Goal: Task Accomplishment & Management: Use online tool/utility

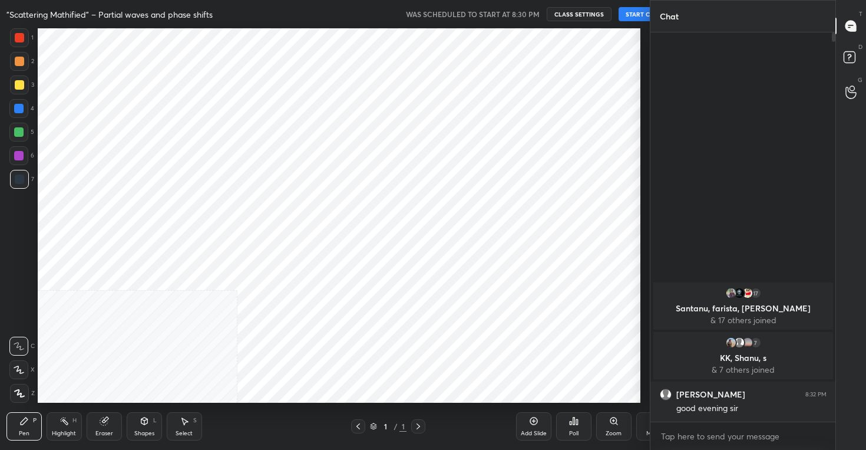
scroll to position [374, 603]
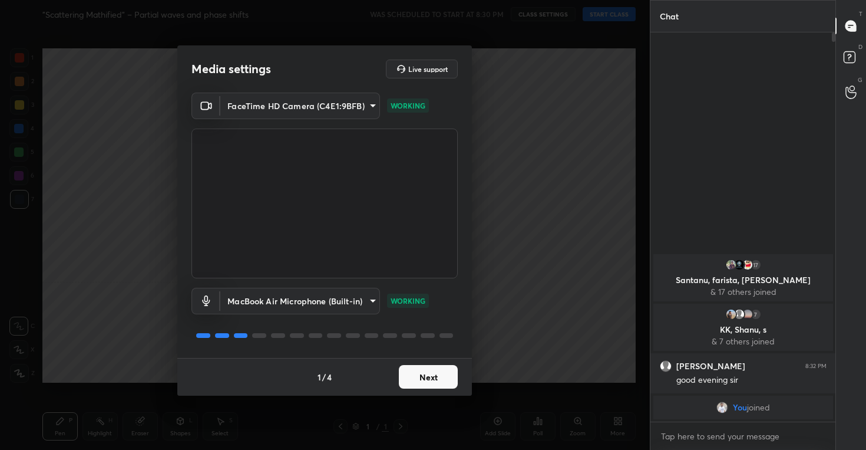
click at [414, 377] on button "Next" at bounding box center [428, 377] width 59 height 24
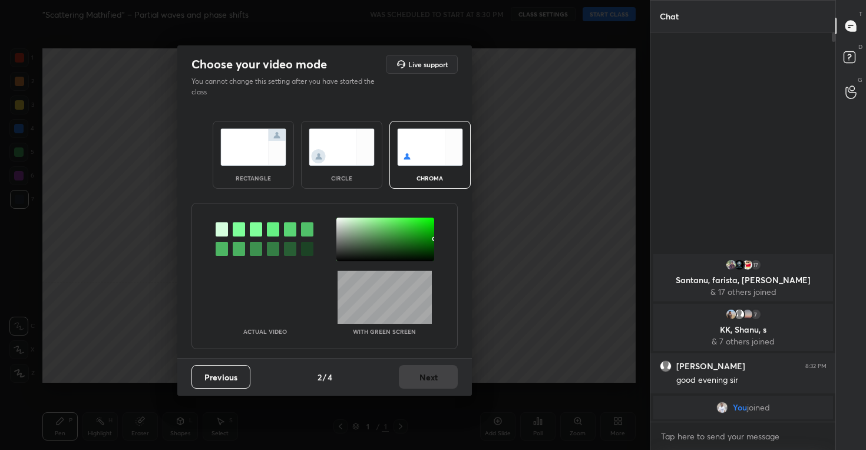
click at [350, 141] on img at bounding box center [342, 146] width 66 height 37
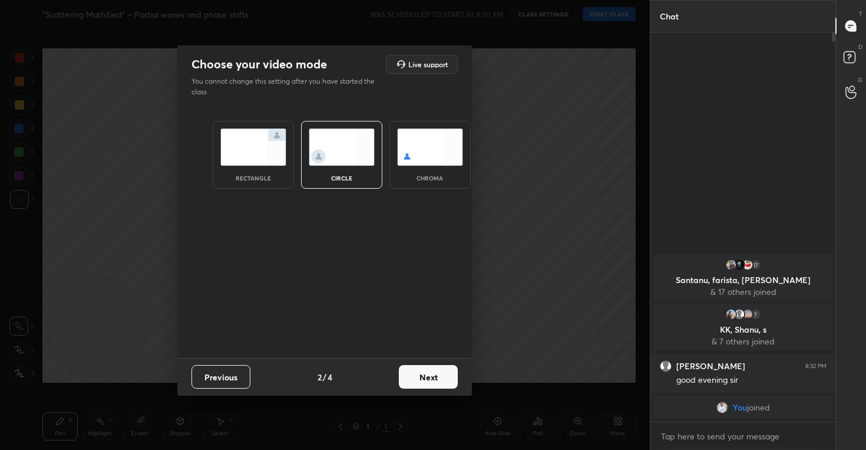
click at [421, 371] on button "Next" at bounding box center [428, 377] width 59 height 24
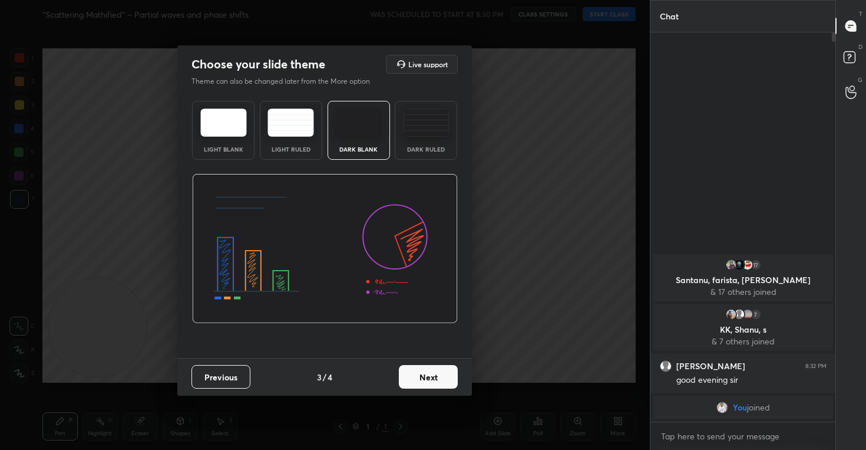
click at [431, 388] on button "Next" at bounding box center [428, 377] width 59 height 24
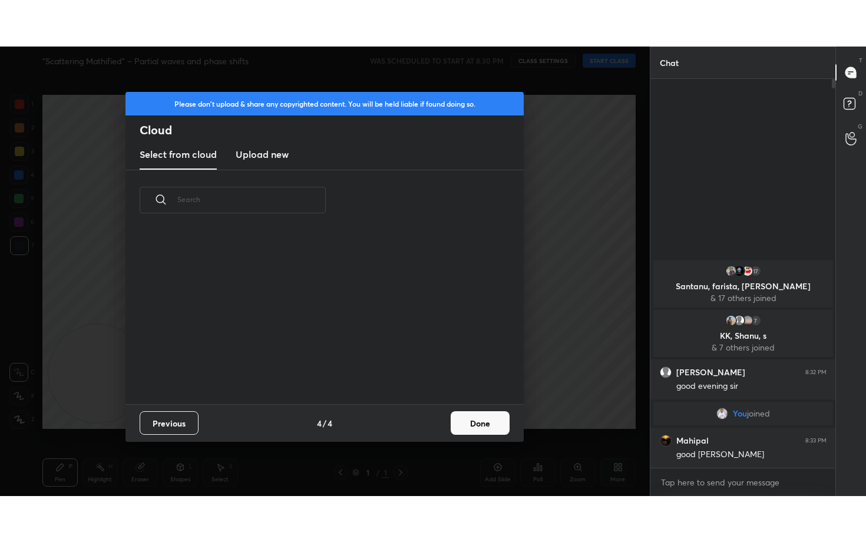
scroll to position [174, 378]
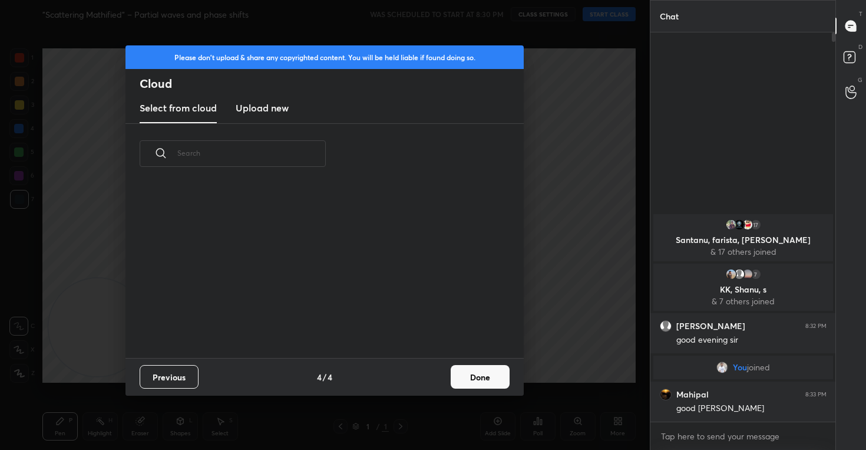
click at [265, 108] on h3 "Upload new" at bounding box center [262, 108] width 53 height 14
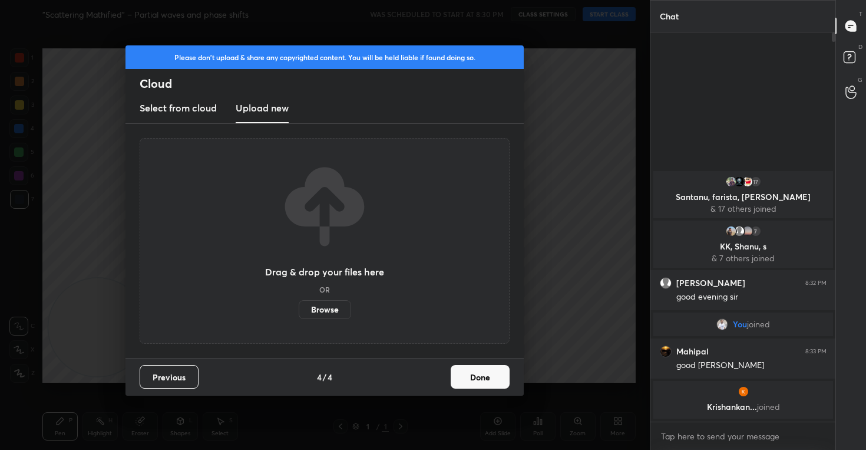
click at [320, 309] on label "Browse" at bounding box center [325, 309] width 52 height 19
click at [299, 309] on input "Browse" at bounding box center [299, 309] width 0 height 19
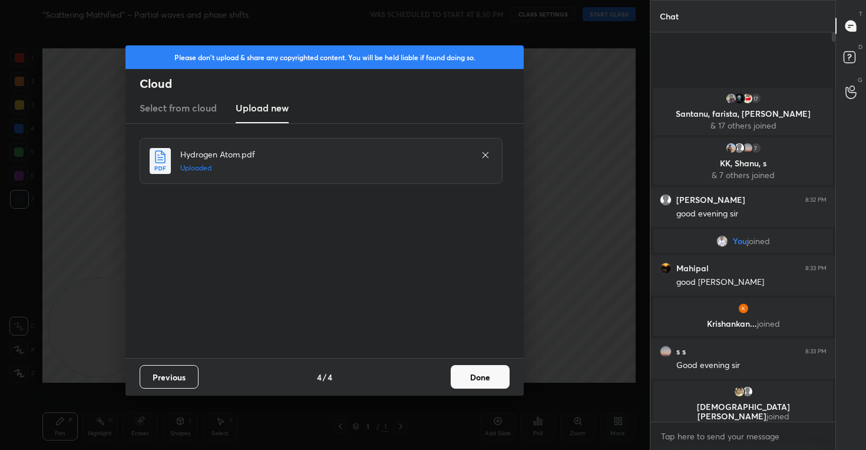
click at [491, 379] on button "Done" at bounding box center [480, 377] width 59 height 24
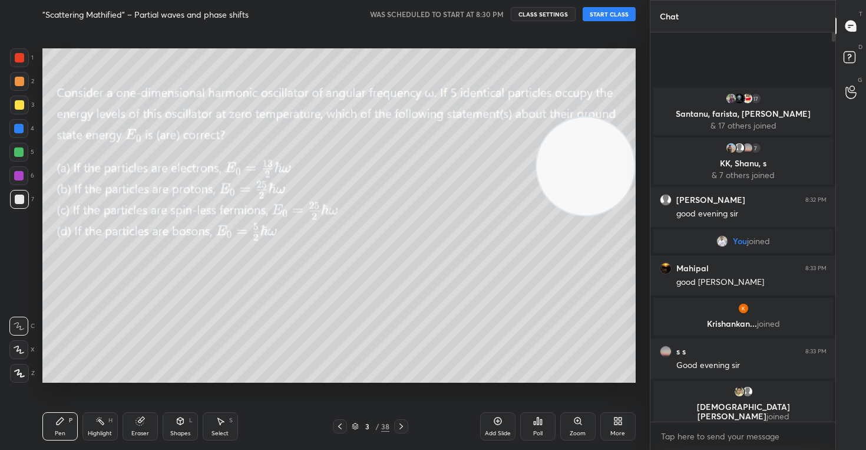
drag, startPoint x: 82, startPoint y: 361, endPoint x: 637, endPoint y: 199, distance: 578.1
click at [637, 199] on div "Setting up your live class" at bounding box center [339, 215] width 603 height 374
click at [603, 13] on button "START CLASS" at bounding box center [609, 14] width 53 height 14
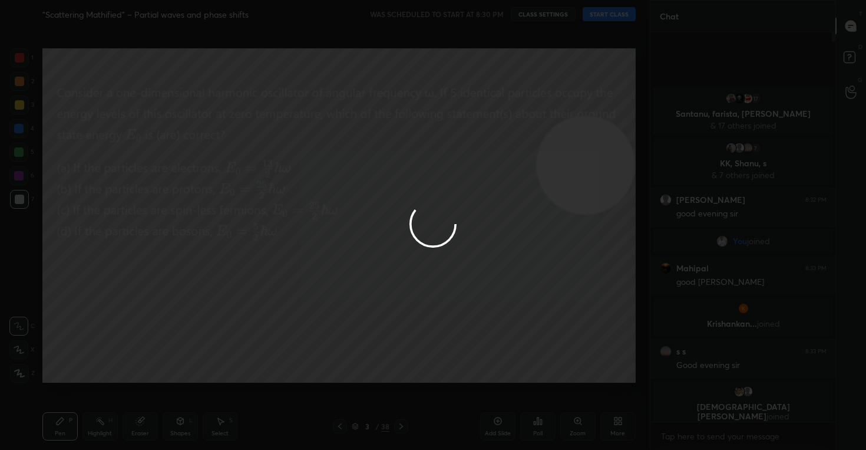
type textarea "x"
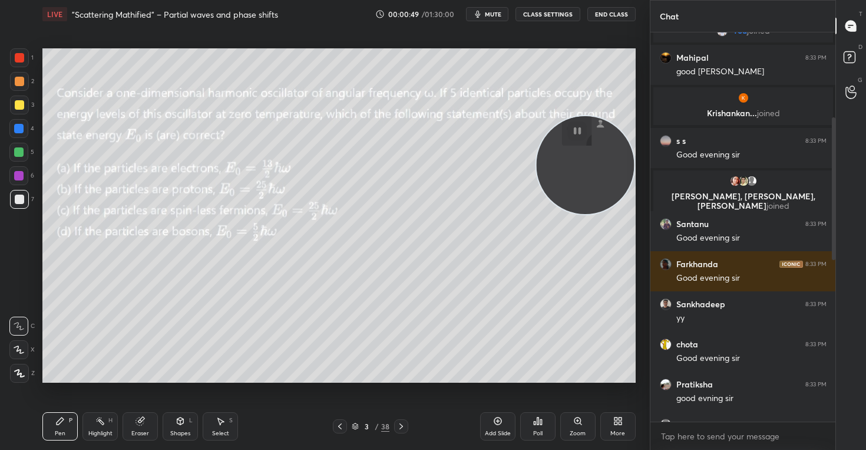
scroll to position [821, 0]
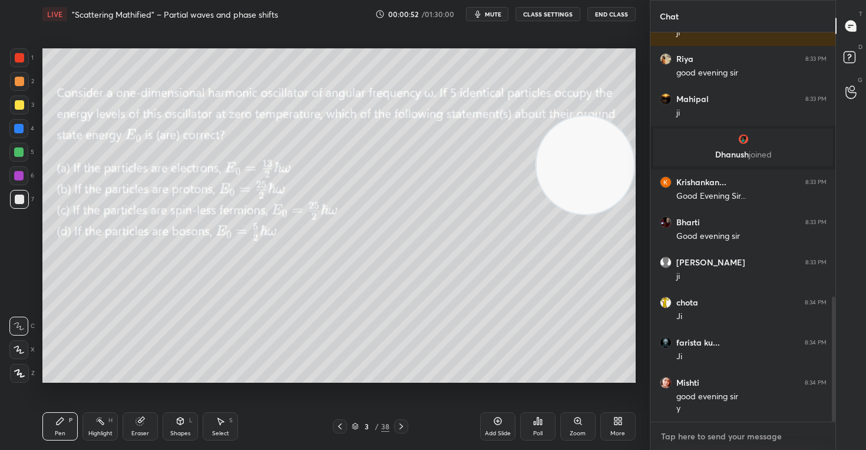
type textarea "x"
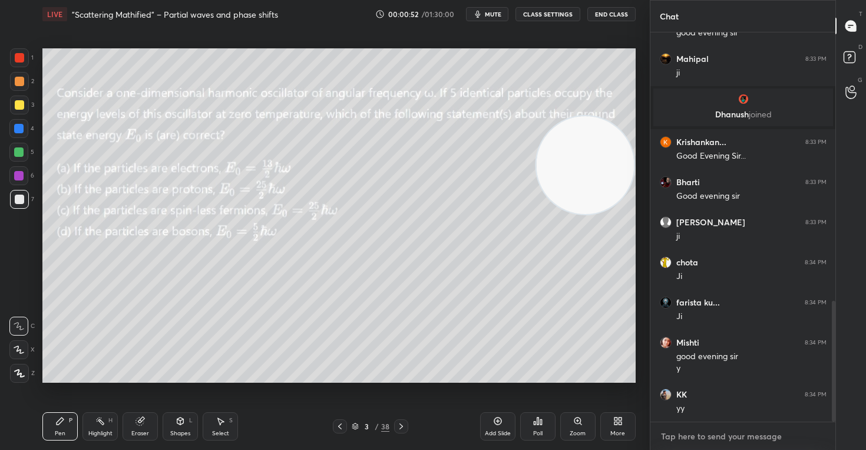
click at [694, 434] on textarea at bounding box center [743, 436] width 167 height 19
paste textarea "[URL][DOMAIN_NAME]"
type textarea "[URL][DOMAIN_NAME]"
type textarea "x"
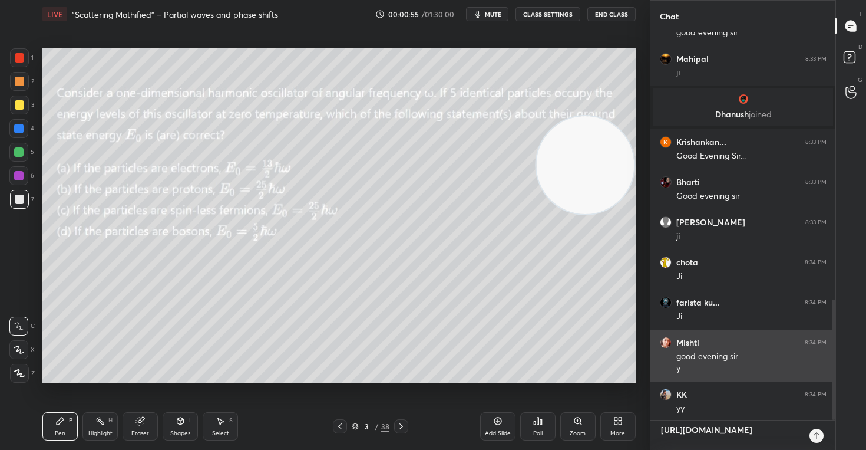
scroll to position [287, 181]
type textarea "[URL][DOMAIN_NAME]"
type textarea "x"
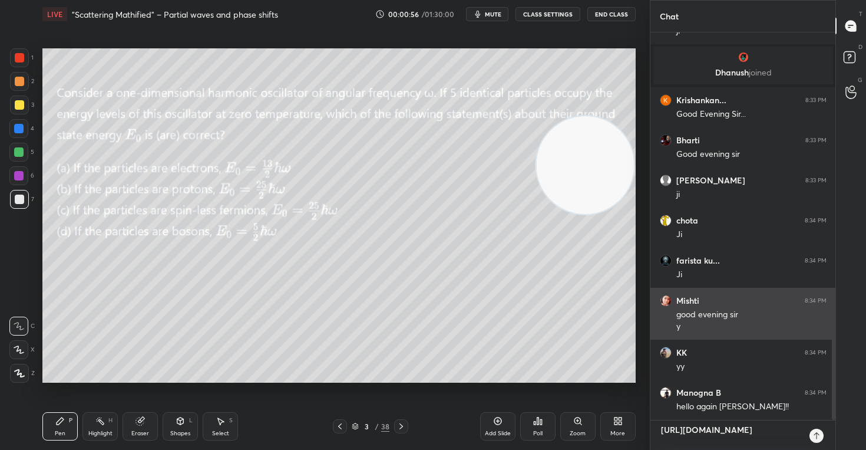
type textarea "[URL][DOMAIN_NAME] p"
type textarea "x"
type textarea "[URL][DOMAIN_NAME] pl"
type textarea "x"
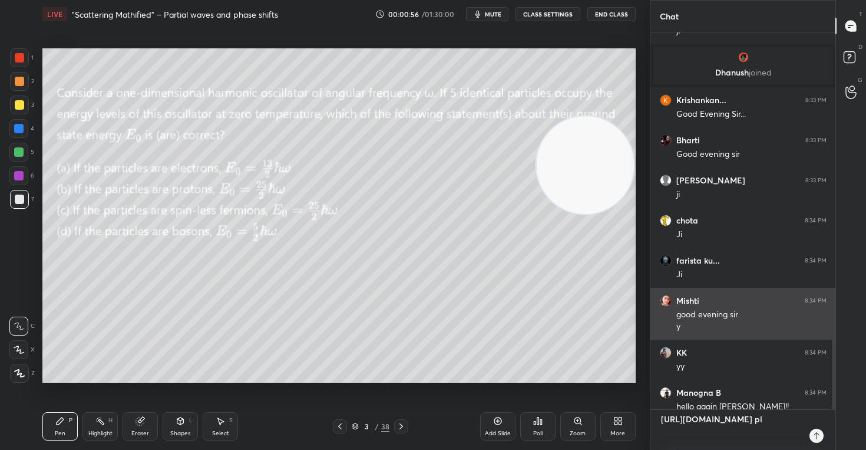
scroll to position [4, 4]
type textarea "[URL][DOMAIN_NAME] ple"
type textarea "x"
type textarea "[URL][DOMAIN_NAME] plea"
type textarea "x"
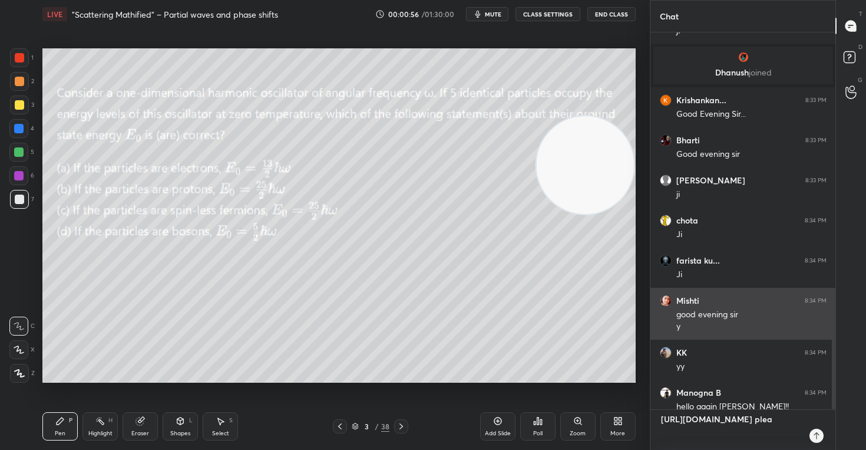
type textarea "[URL][DOMAIN_NAME] pleas"
type textarea "x"
type textarea "[URL][DOMAIN_NAME] please"
type textarea "x"
type textarea "[URL][DOMAIN_NAME] please"
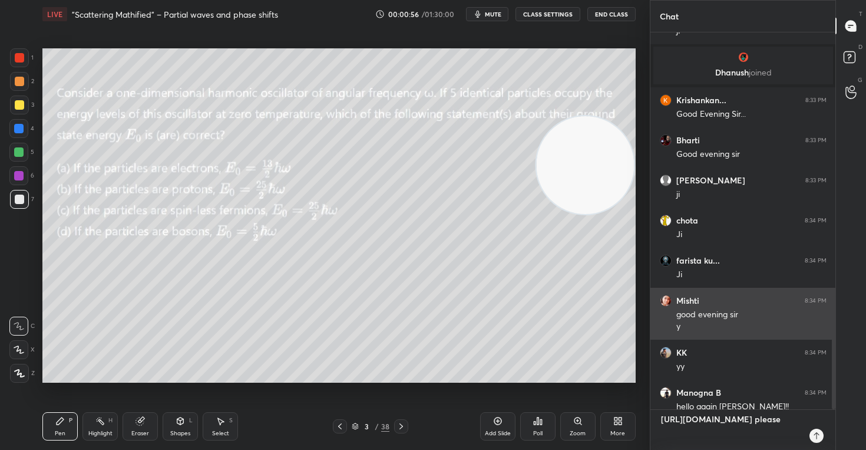
type textarea "x"
type textarea "[URL][DOMAIN_NAME] please m"
type textarea "x"
type textarea "[URL][DOMAIN_NAME] please ma"
type textarea "x"
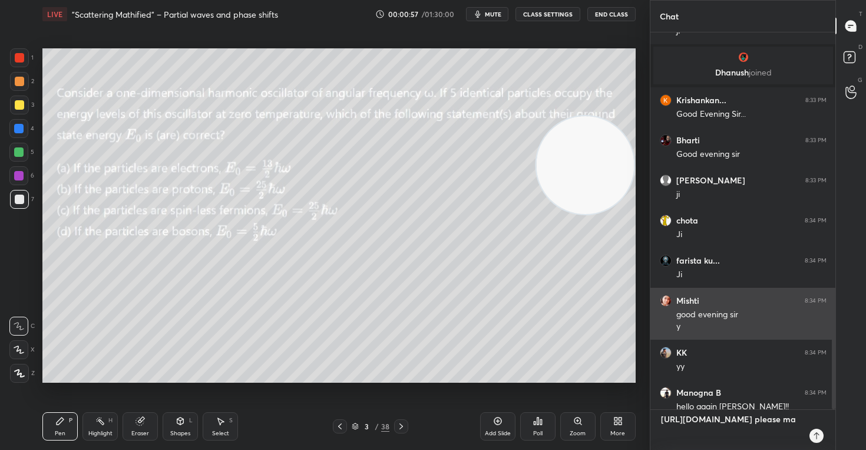
type textarea "[URL][DOMAIN_NAME] please mar"
type textarea "x"
type textarea "[URL][DOMAIN_NAME] please mark"
type textarea "x"
type textarea "[URL][DOMAIN_NAME] please mark"
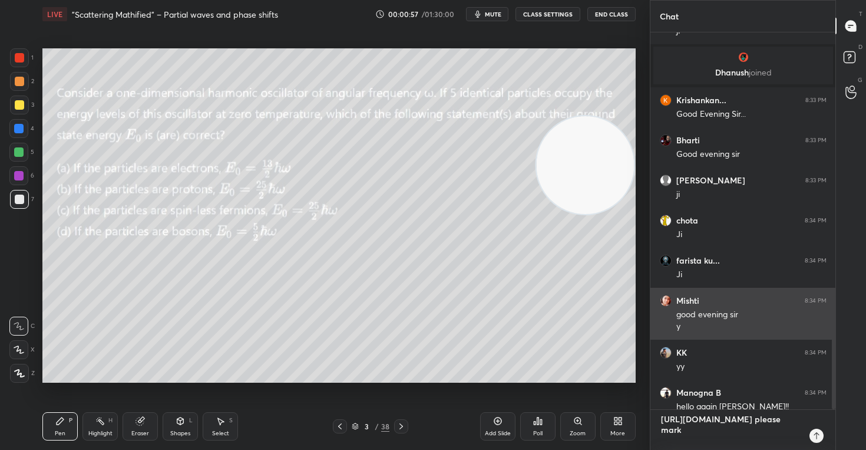
type textarea "x"
type textarea "[URL][DOMAIN_NAME] please mark y"
type textarea "x"
type textarea "[URL][DOMAIN_NAME] please mark yo"
type textarea "x"
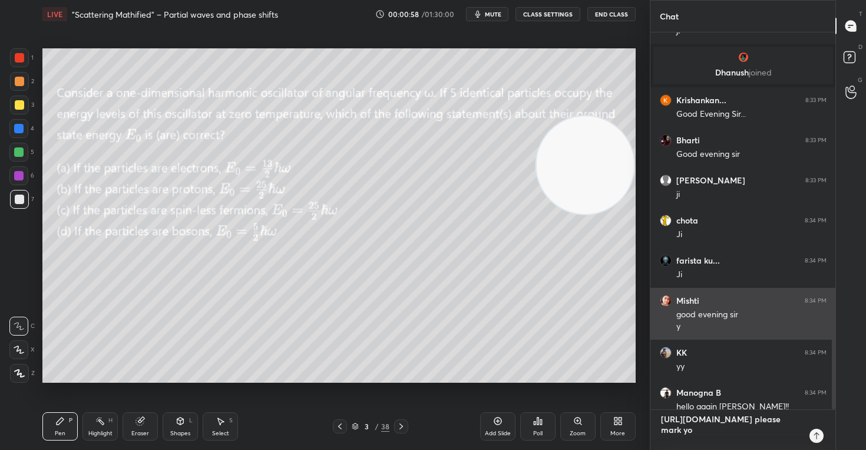
type textarea "[URL][DOMAIN_NAME] please mark you"
type textarea "x"
type textarea "[URL][DOMAIN_NAME] please mark your"
type textarea "x"
type textarea "[URL][DOMAIN_NAME] please mark your"
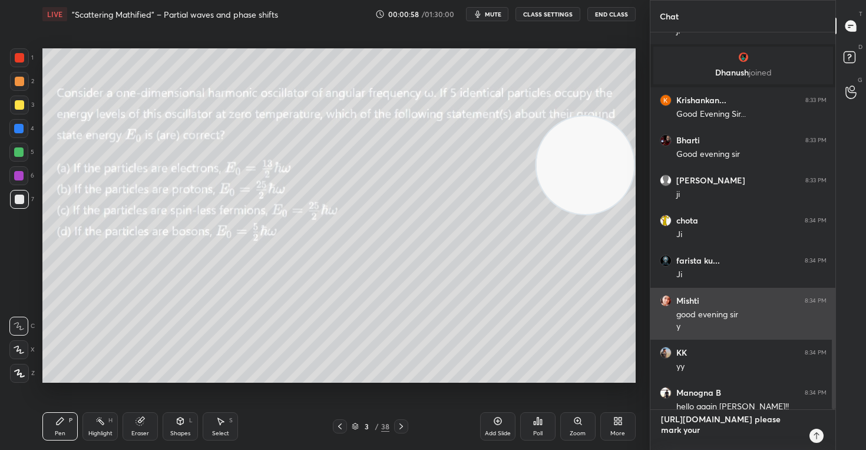
type textarea "x"
type textarea "[URL][DOMAIN_NAME] please mark your a"
type textarea "x"
type textarea "[URL][DOMAIN_NAME] please mark your at"
type textarea "x"
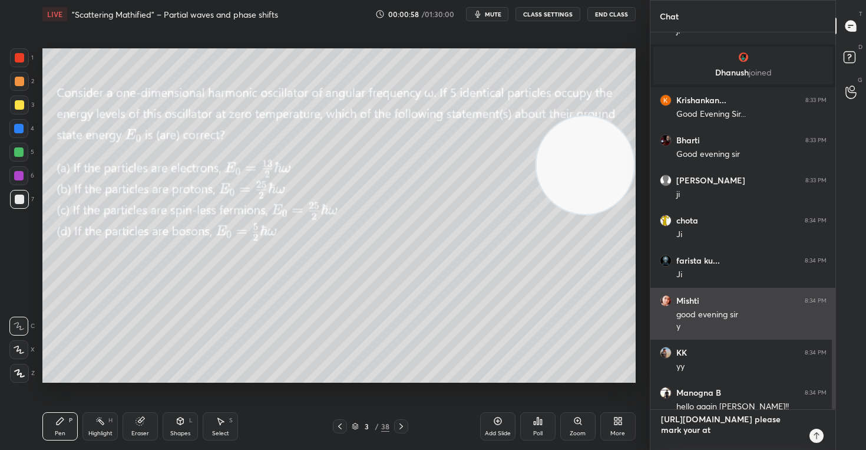
type textarea "[URL][DOMAIN_NAME] please mark your att"
type textarea "x"
type textarea "[URL][DOMAIN_NAME] please mark your atte"
type textarea "x"
type textarea "[URL][DOMAIN_NAME] please mark your atten"
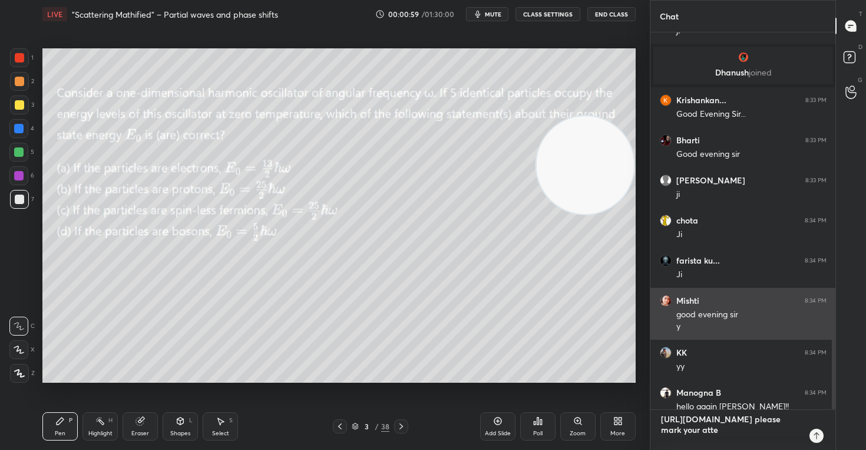
type textarea "x"
type textarea "[URL][DOMAIN_NAME] please mark your attend"
type textarea "x"
type textarea "[URL][DOMAIN_NAME] please mark your attenda"
type textarea "x"
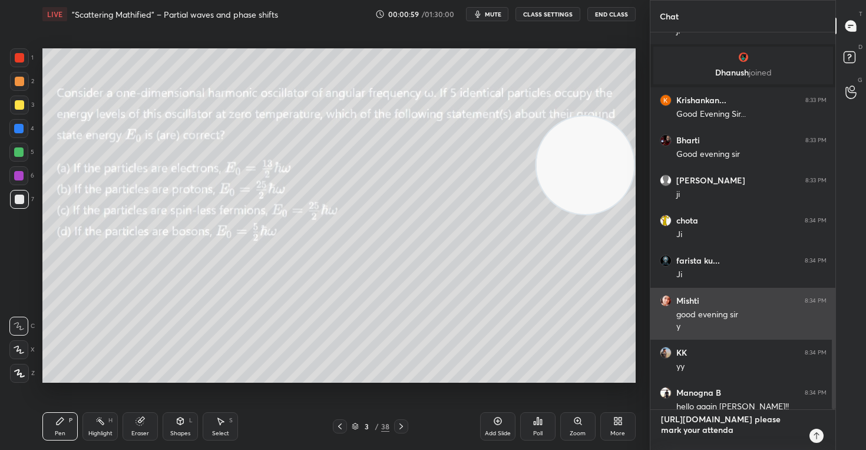
type textarea "[URL][DOMAIN_NAME] please mark your attendan"
type textarea "x"
type textarea "[URL][DOMAIN_NAME] please mark your attendanc"
type textarea "x"
type textarea "[URL][DOMAIN_NAME] please mark your attendance"
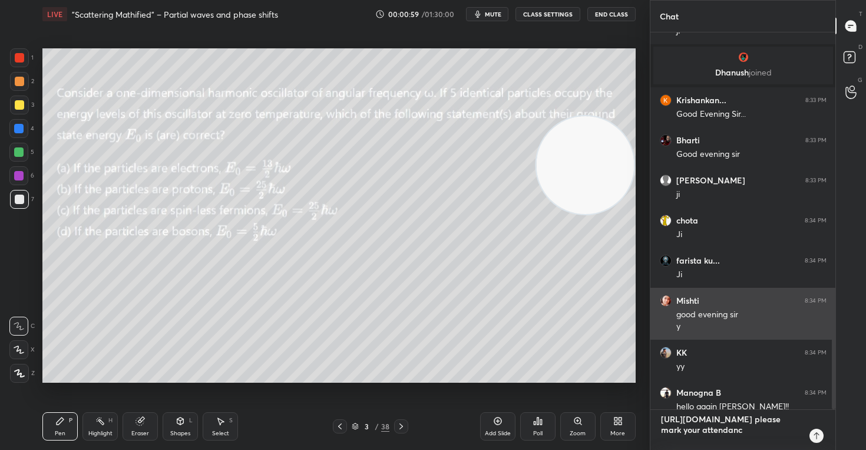
type textarea "x"
type textarea "[URL][DOMAIN_NAME] please mark your attendance"
type textarea "x"
type textarea "[URL][DOMAIN_NAME] please mark your attendance i"
type textarea "x"
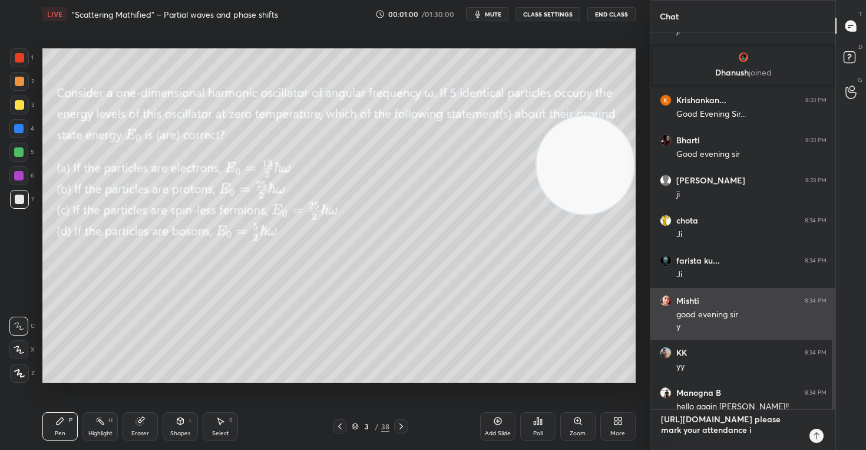
type textarea "[URL][DOMAIN_NAME] please mark your attendance in"
type textarea "x"
type textarea "[URL][DOMAIN_NAME] please mark your attendance in"
type textarea "x"
type textarea "[URL][DOMAIN_NAME] please mark your attendance in t"
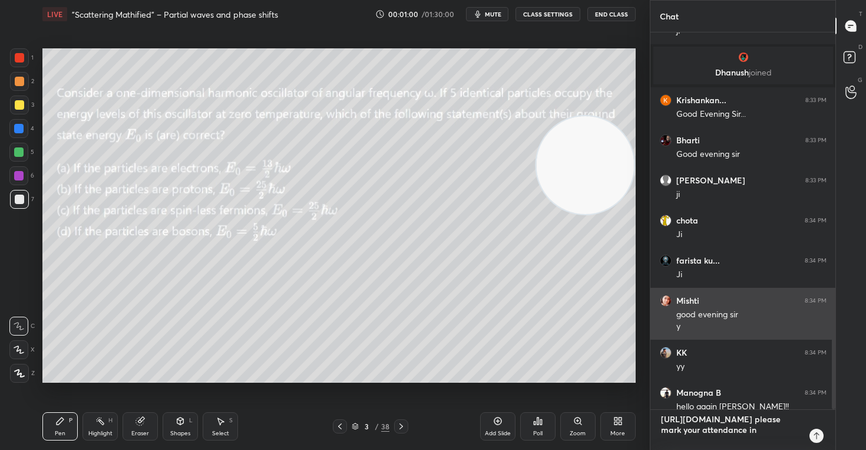
type textarea "x"
type textarea "[URL][DOMAIN_NAME] please mark your attendance in th"
type textarea "x"
type textarea "[URL][DOMAIN_NAME] please mark your attendance in the"
type textarea "x"
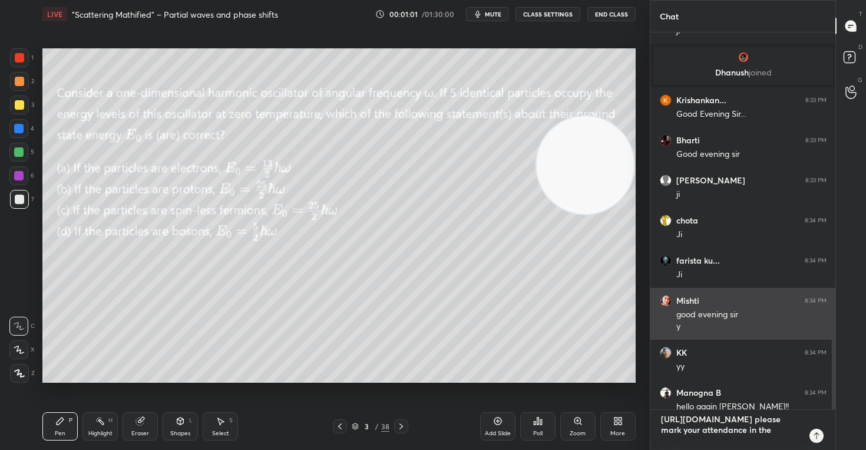
type textarea "[URL][DOMAIN_NAME] please mark your attendance in the"
type textarea "x"
type textarea "[URL][DOMAIN_NAME] please mark your attendance in the c"
type textarea "x"
type textarea "[URL][DOMAIN_NAME] please mark your attendance in the co"
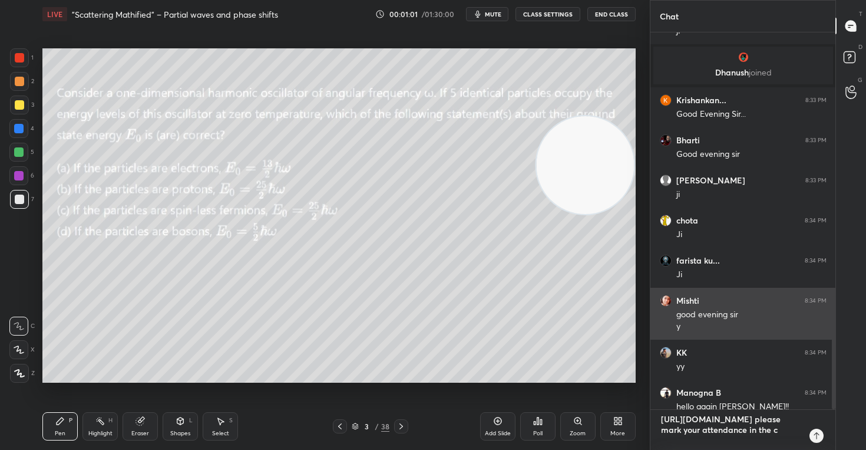
type textarea "x"
type textarea "[URL][DOMAIN_NAME] please mark your attendance in the com"
type textarea "x"
type textarea "[URL][DOMAIN_NAME] please mark your attendance in the comm"
type textarea "x"
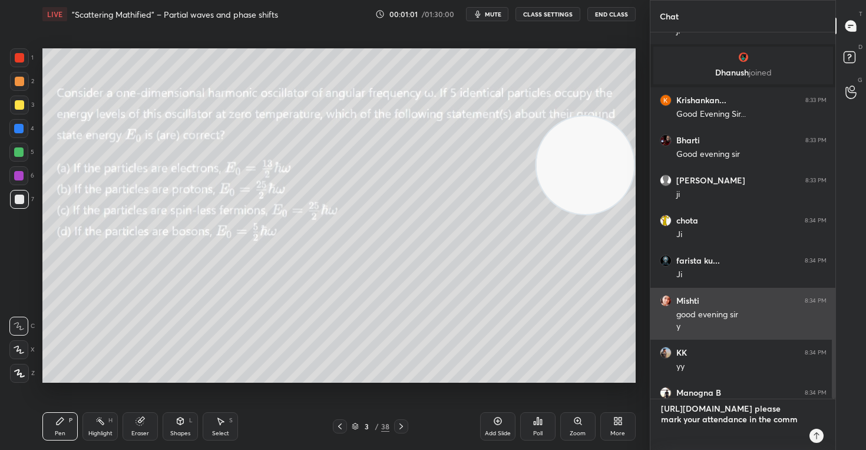
type textarea "[URL][DOMAIN_NAME] please mark your attendance in the comme"
type textarea "x"
type textarea "[URL][DOMAIN_NAME] please mark your attendance in the commen"
type textarea "x"
type textarea "[URL][DOMAIN_NAME] please mark your attendance in the commen"
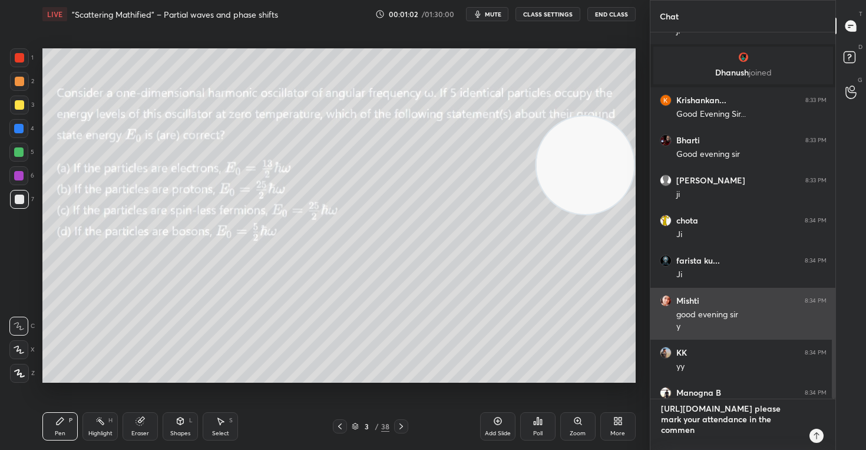
type textarea "x"
type textarea "[URL][DOMAIN_NAME] please mark your attendance in the commen t"
type textarea "x"
type textarea "[URL][DOMAIN_NAME] please mark your attendance in the commen"
type textarea "x"
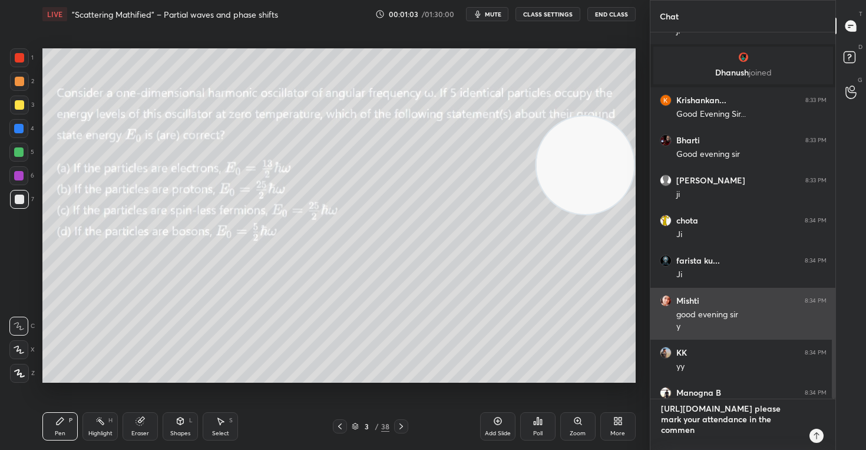
type textarea "[URL][DOMAIN_NAME] please mark your attendance in the commen"
type textarea "x"
type textarea "[URL][DOMAIN_NAME] please mark your attendance in the comment"
type textarea "x"
type textarea "[URL][DOMAIN_NAME] please mark your attendance in the comment"
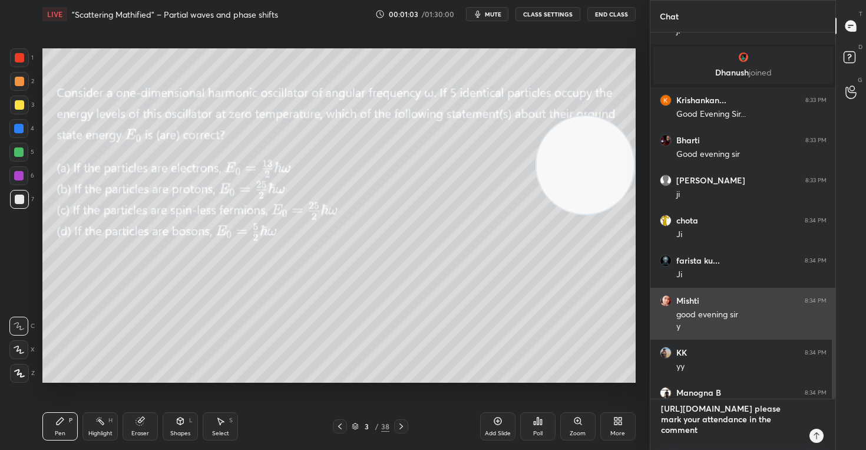
type textarea "x"
type textarea "[URL][DOMAIN_NAME] please mark your attendance in the comment s"
type textarea "x"
type textarea "[URL][DOMAIN_NAME] please mark your attendance in the comment se"
type textarea "x"
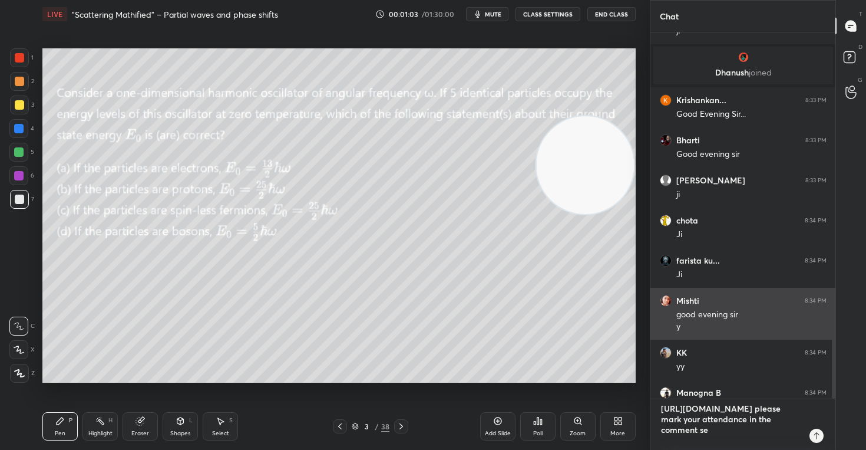
type textarea "[URL][DOMAIN_NAME] please mark your attendance in the comment sec"
type textarea "x"
type textarea "[URL][DOMAIN_NAME] please mark your attendance in the comment sect"
type textarea "x"
type textarea "[URL][DOMAIN_NAME] please mark your attendance in the comment secti"
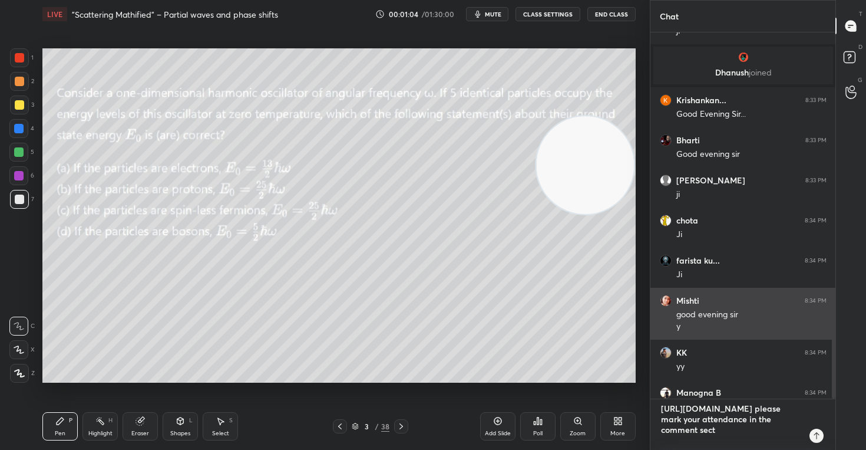
type textarea "x"
type textarea "[URL][DOMAIN_NAME] please mark your attendance in the comment sectio"
type textarea "x"
type textarea "[URL][DOMAIN_NAME] please mark your attendance in the comment section"
type textarea "x"
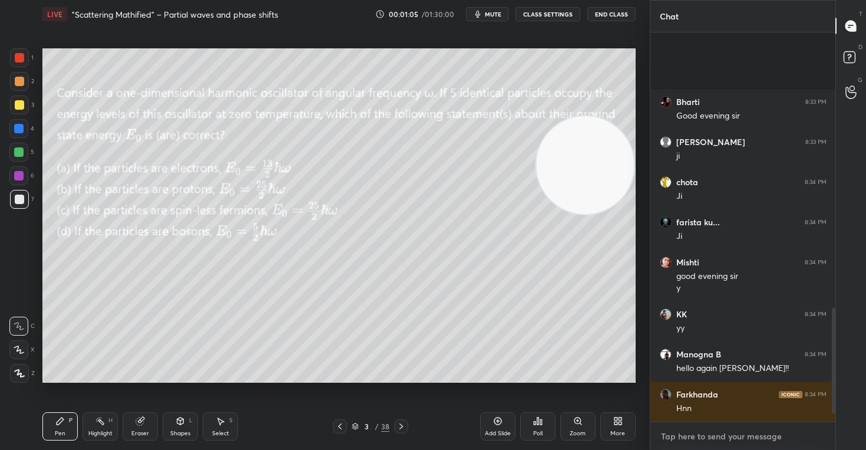
scroll to position [1039, 0]
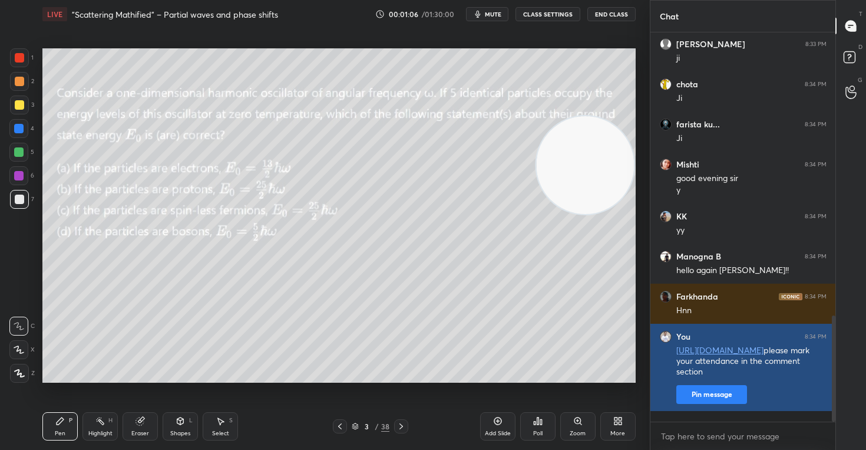
type textarea "x"
click at [712, 404] on button "Pin message" at bounding box center [711, 394] width 71 height 19
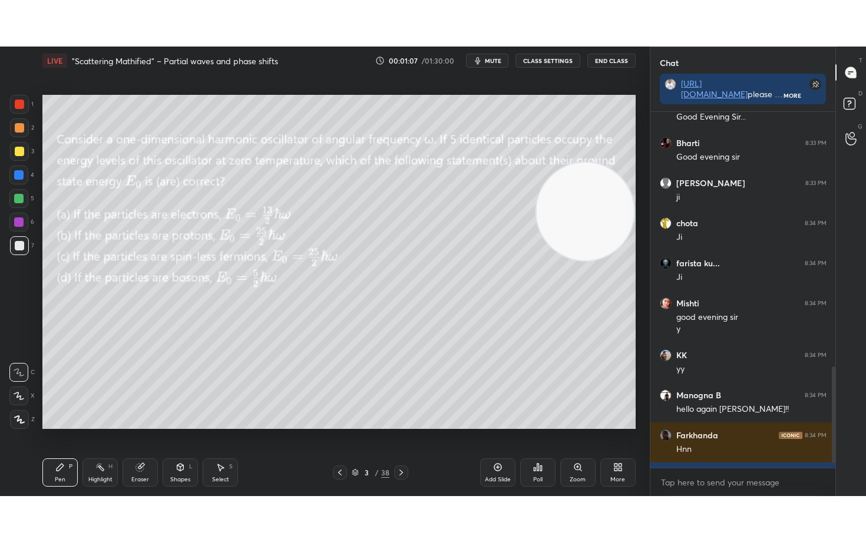
scroll to position [58446, 58310]
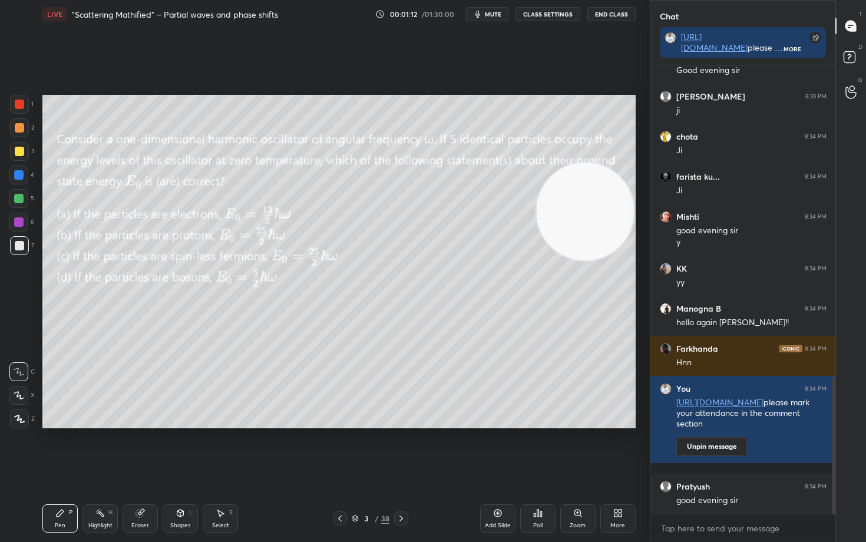
click at [502, 449] on icon at bounding box center [497, 512] width 9 height 9
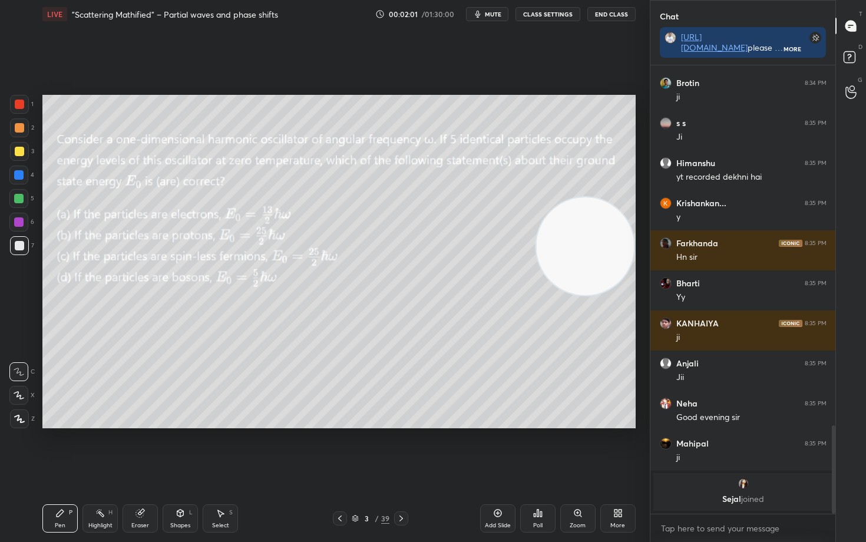
drag, startPoint x: 594, startPoint y: 214, endPoint x: 594, endPoint y: 249, distance: 35.3
click at [594, 249] on video at bounding box center [585, 246] width 98 height 98
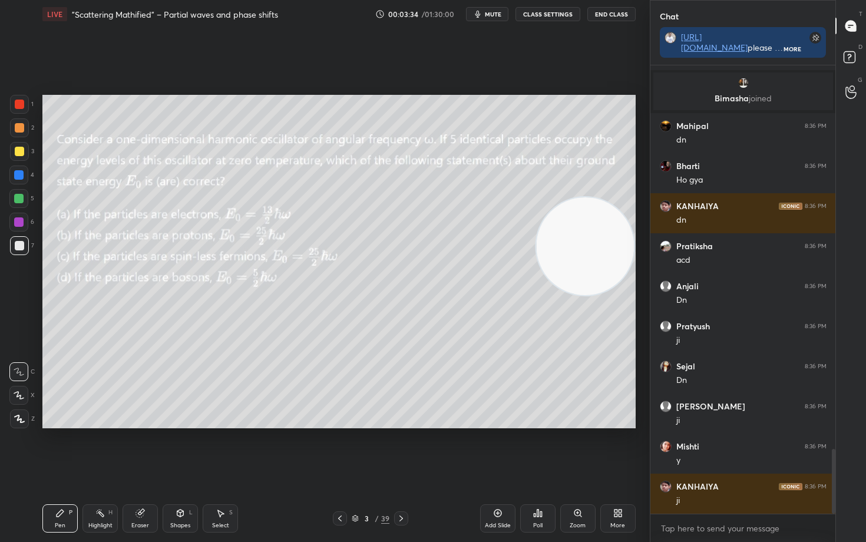
scroll to position [2773, 0]
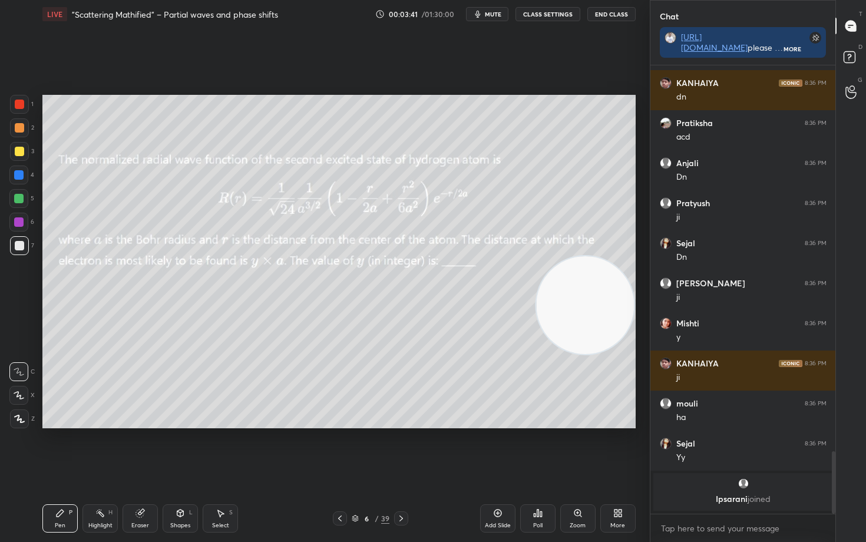
drag, startPoint x: 596, startPoint y: 253, endPoint x: 596, endPoint y: 329, distance: 76.6
click at [596, 327] on video at bounding box center [585, 305] width 98 height 98
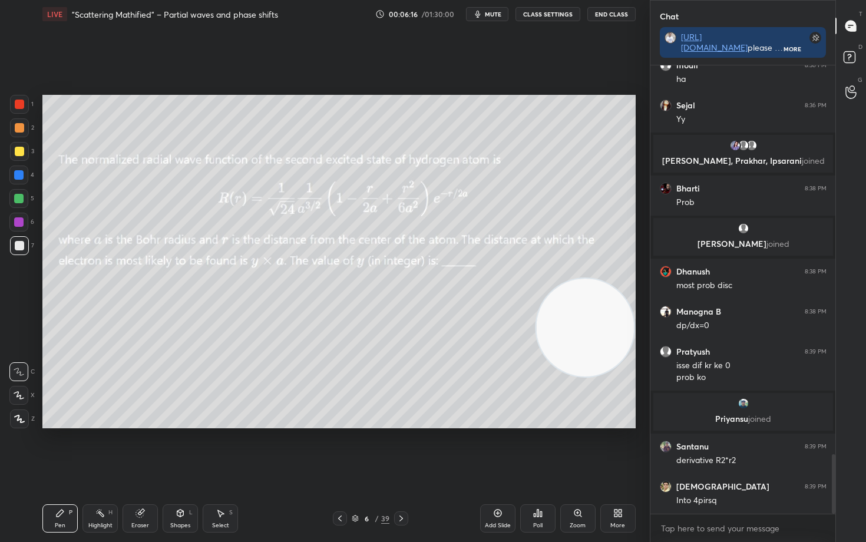
scroll to position [2944, 0]
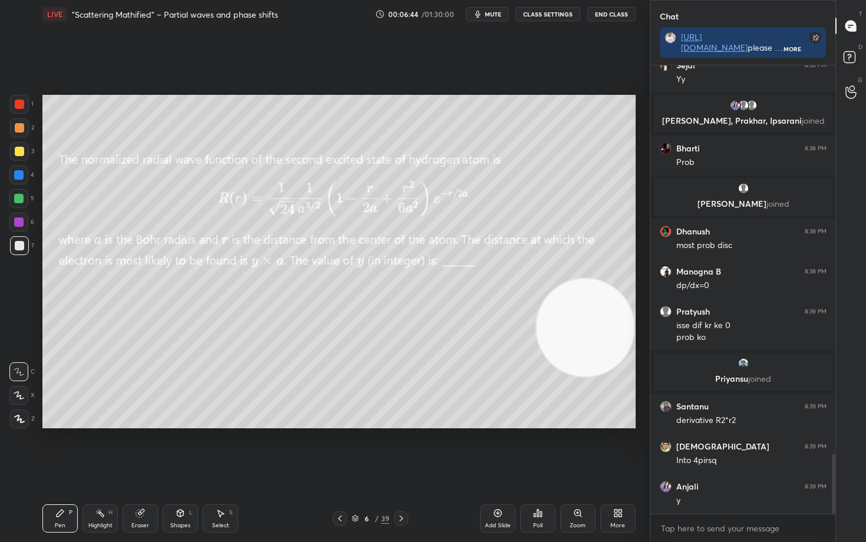
click at [490, 10] on span "mute" at bounding box center [493, 14] width 16 height 8
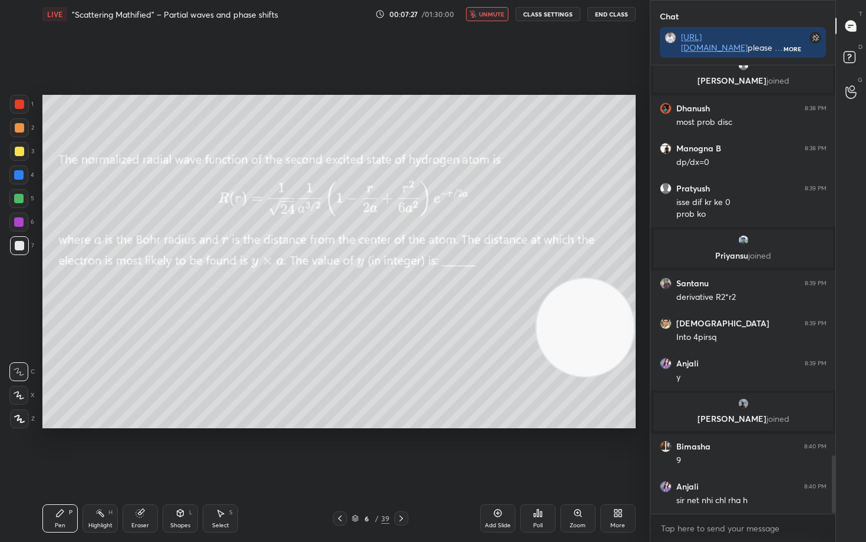
scroll to position [3051, 0]
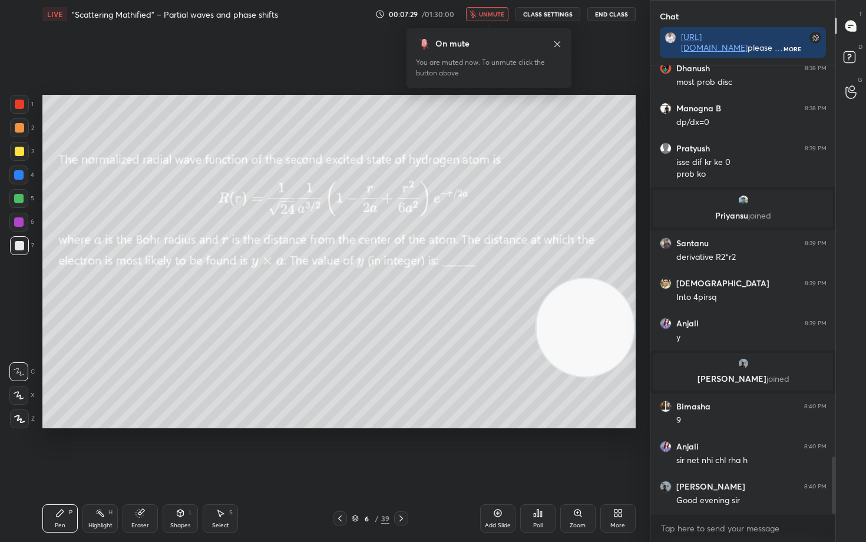
click at [499, 9] on button "unmute" at bounding box center [487, 14] width 42 height 14
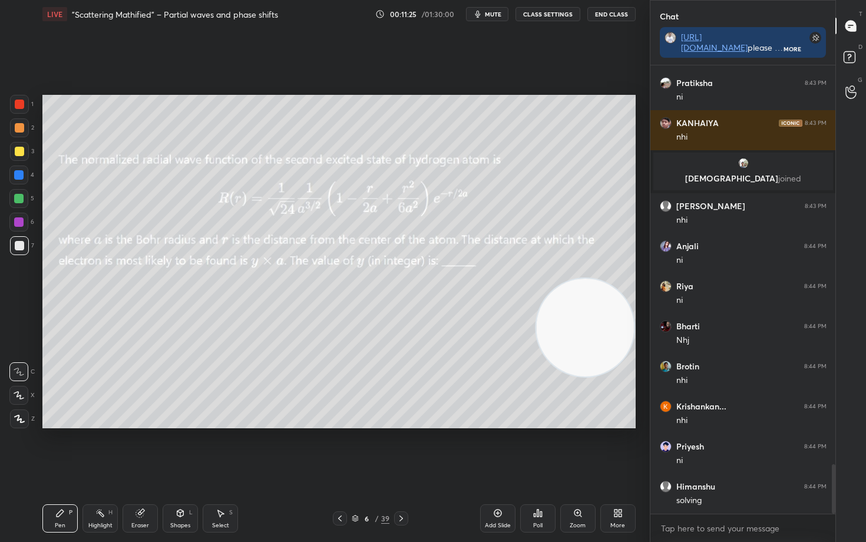
scroll to position [3629, 0]
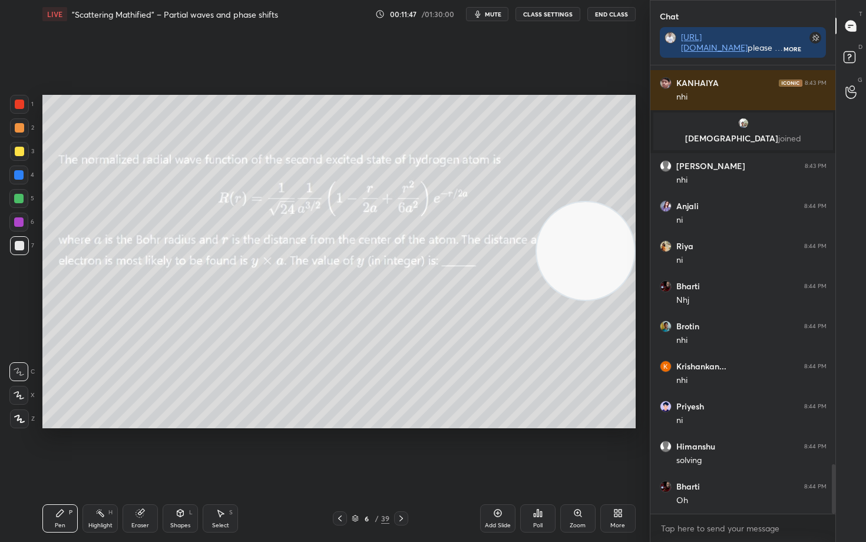
drag, startPoint x: 598, startPoint y: 347, endPoint x: 616, endPoint y: 166, distance: 181.8
click at [618, 202] on video at bounding box center [586, 251] width 98 height 98
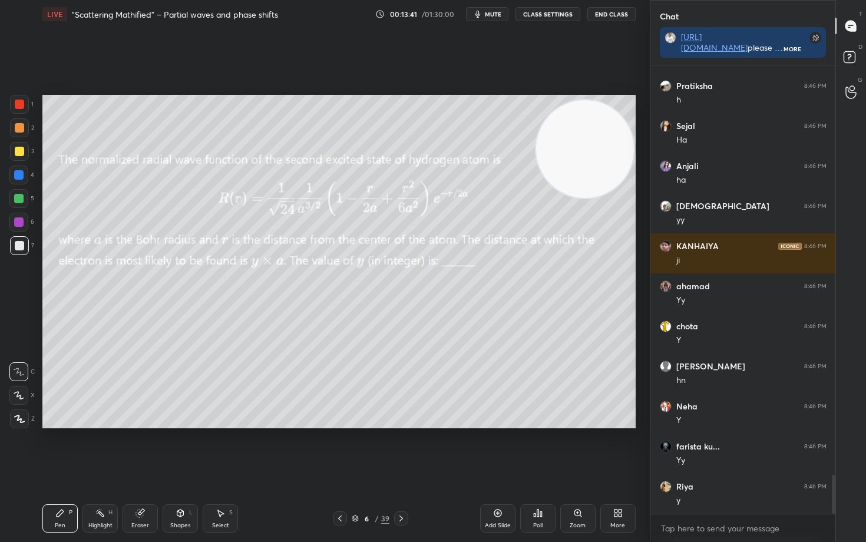
scroll to position [4751, 0]
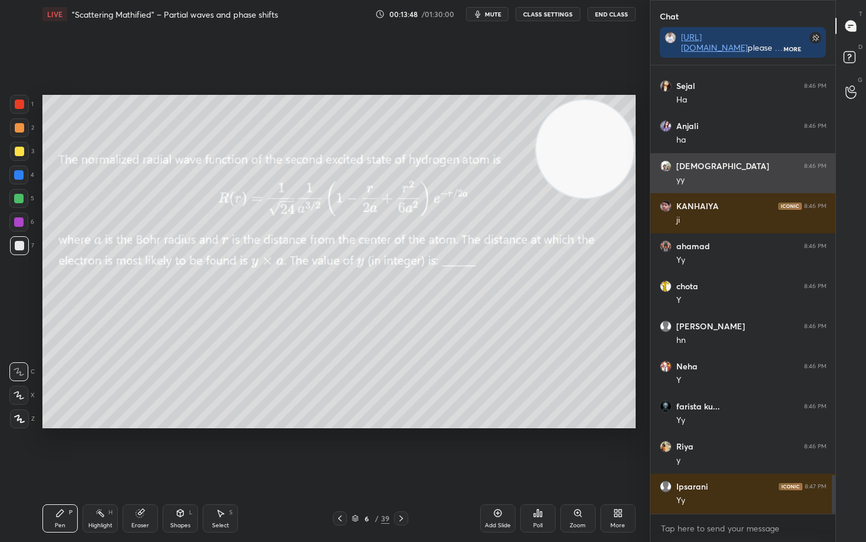
click at [692, 173] on div "yy" at bounding box center [751, 179] width 150 height 14
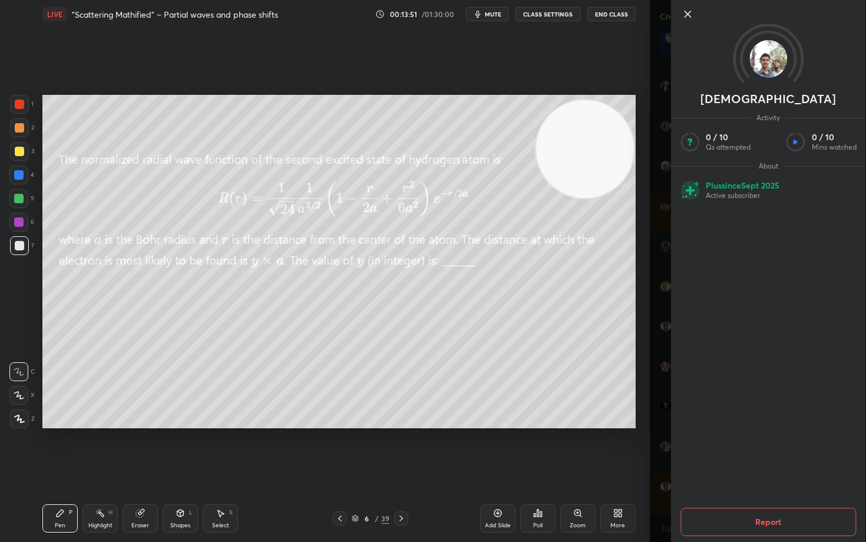
click at [685, 17] on icon at bounding box center [688, 14] width 6 height 6
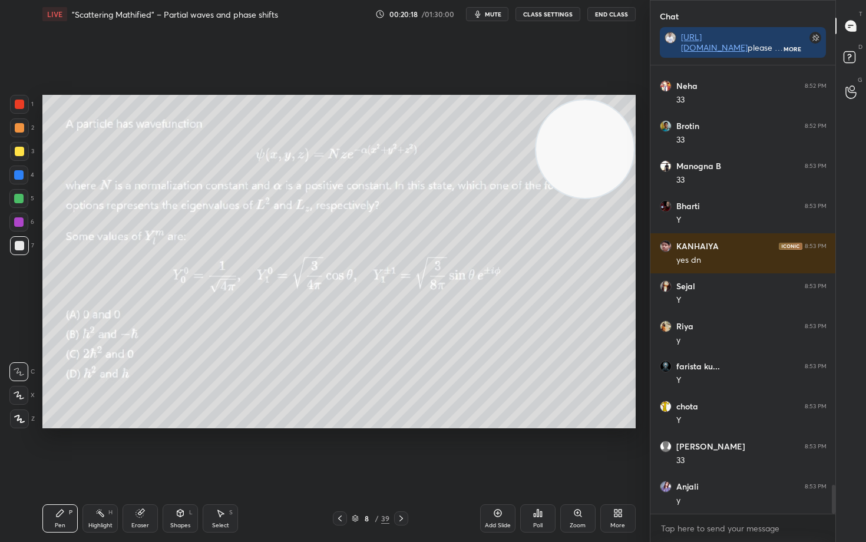
scroll to position [6459, 0]
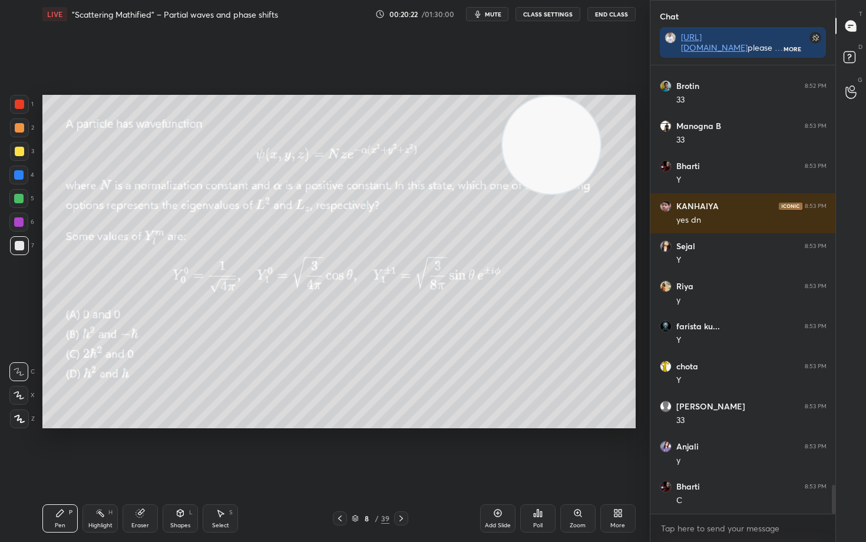
drag, startPoint x: 584, startPoint y: 174, endPoint x: 550, endPoint y: 131, distance: 54.6
click at [550, 131] on video at bounding box center [552, 145] width 98 height 98
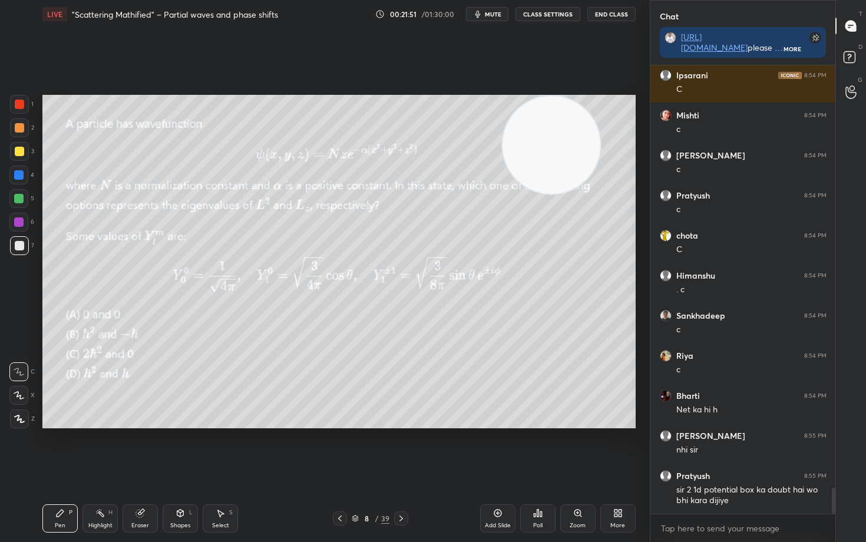
scroll to position [7323, 0]
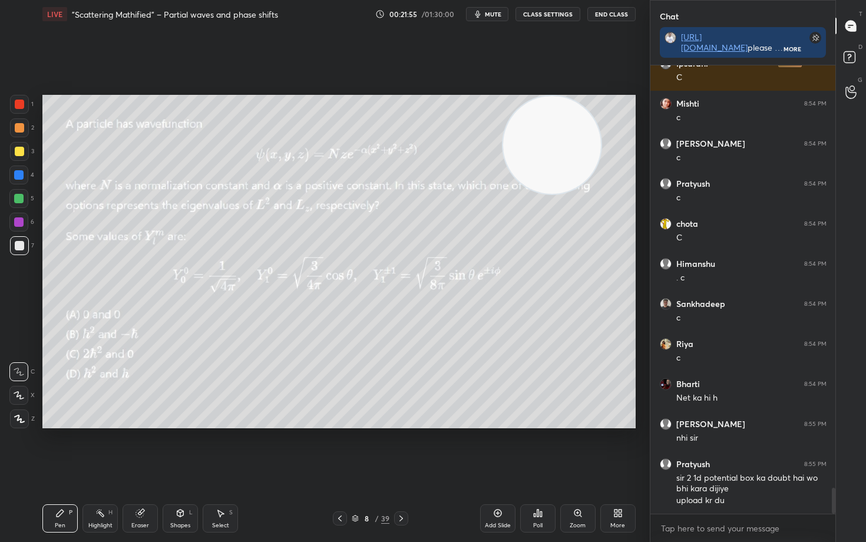
drag, startPoint x: 547, startPoint y: 161, endPoint x: 608, endPoint y: 111, distance: 79.1
click at [601, 114] on video at bounding box center [552, 145] width 98 height 98
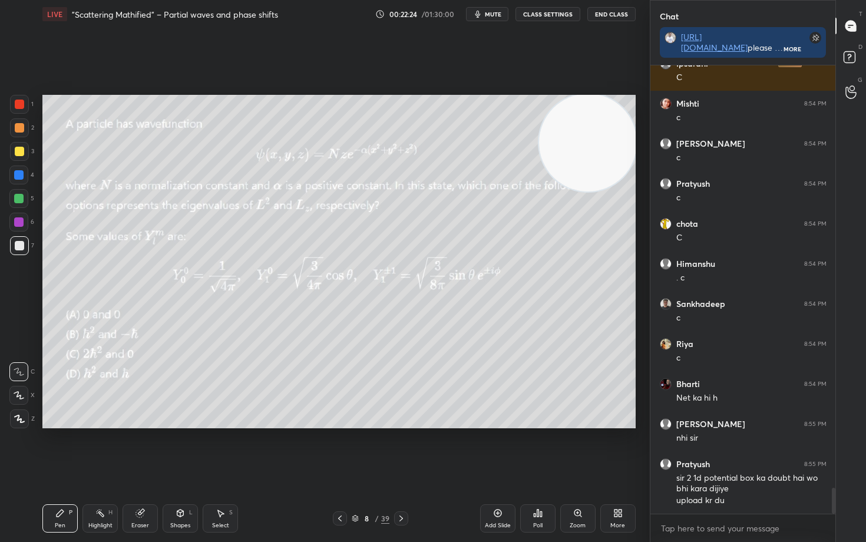
scroll to position [7363, 0]
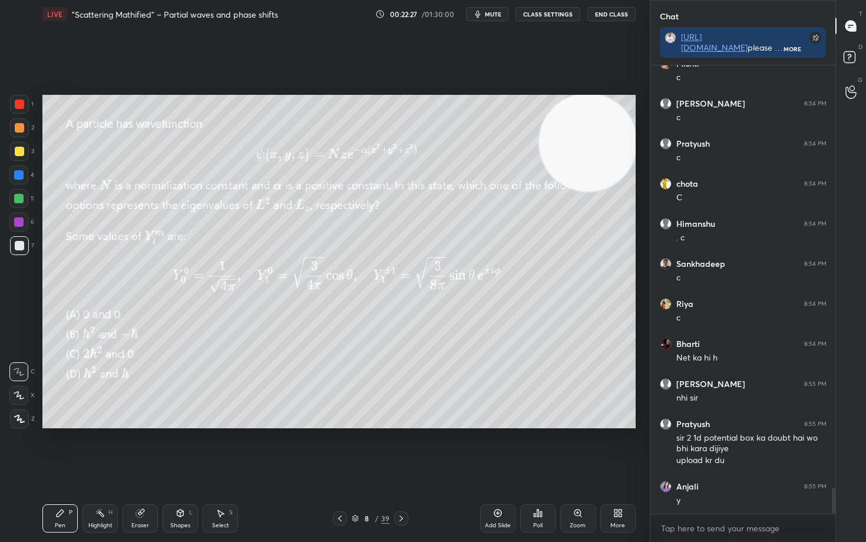
drag, startPoint x: 14, startPoint y: 394, endPoint x: 9, endPoint y: 383, distance: 12.1
click at [15, 395] on icon at bounding box center [19, 395] width 11 height 8
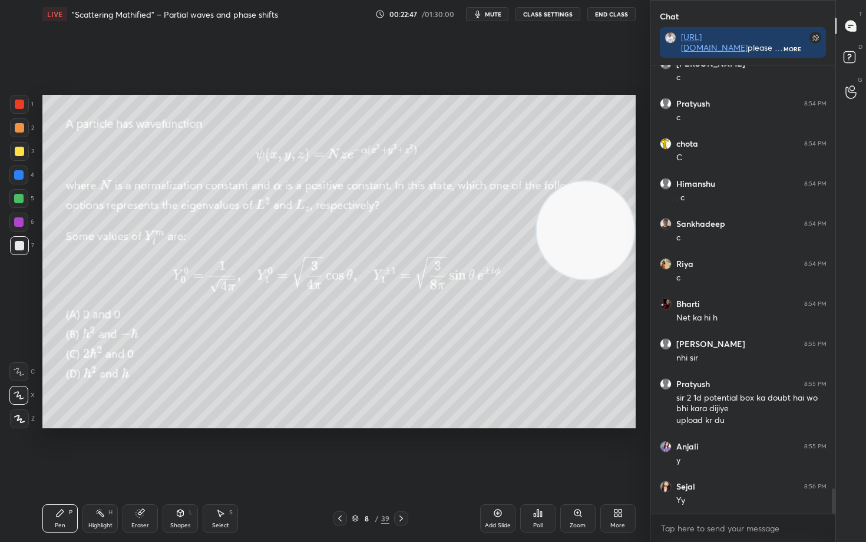
drag, startPoint x: 597, startPoint y: 133, endPoint x: 603, endPoint y: 226, distance: 93.9
click at [604, 225] on video at bounding box center [586, 230] width 98 height 98
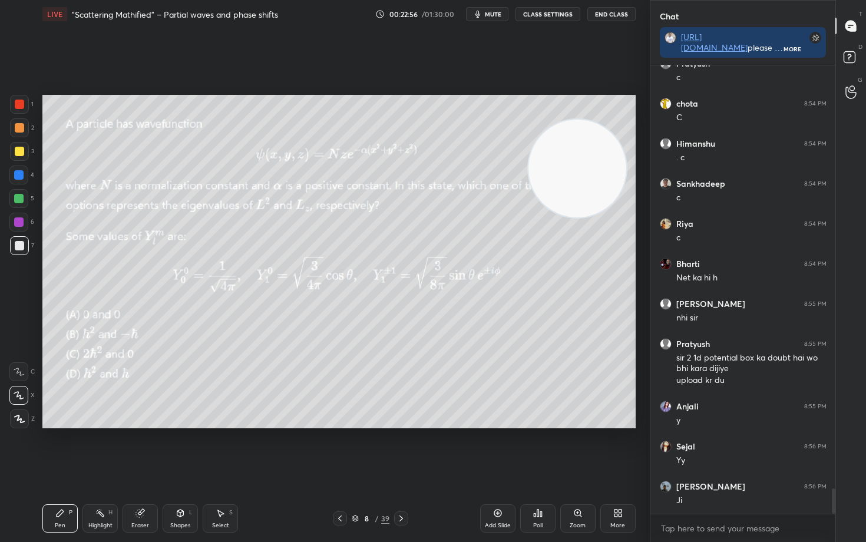
drag, startPoint x: 577, startPoint y: 189, endPoint x: 566, endPoint y: 124, distance: 65.8
click at [577, 120] on video at bounding box center [577, 169] width 98 height 98
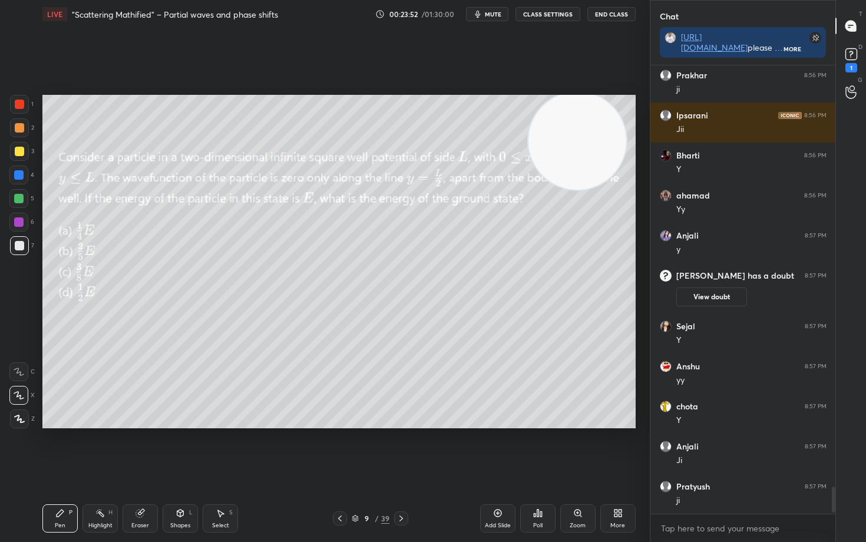
scroll to position [4, 4]
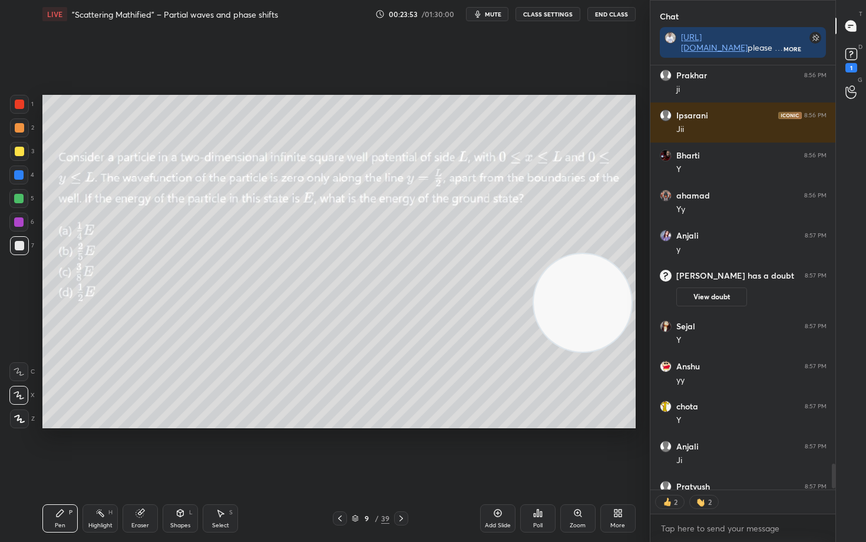
drag, startPoint x: 575, startPoint y: 142, endPoint x: 581, endPoint y: 304, distance: 162.1
click at [580, 304] on video at bounding box center [583, 303] width 98 height 98
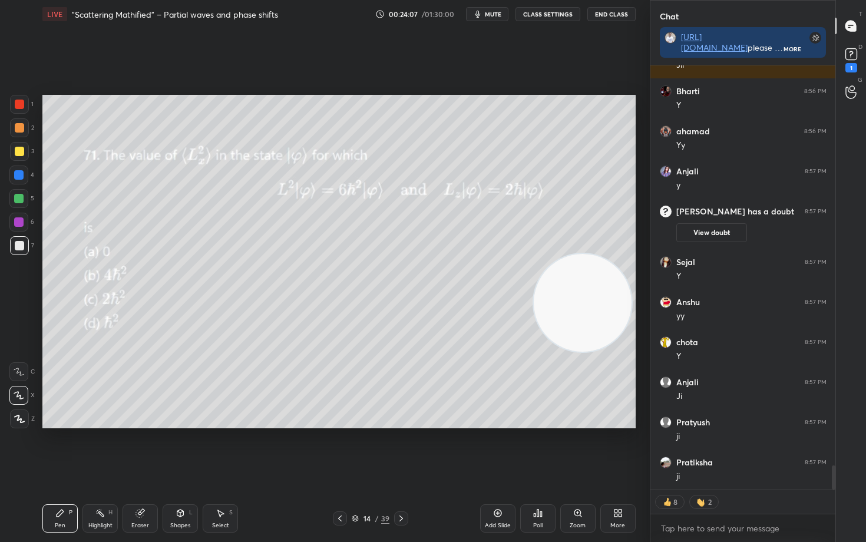
click at [558, 16] on button "CLASS SETTINGS" at bounding box center [547, 14] width 65 height 14
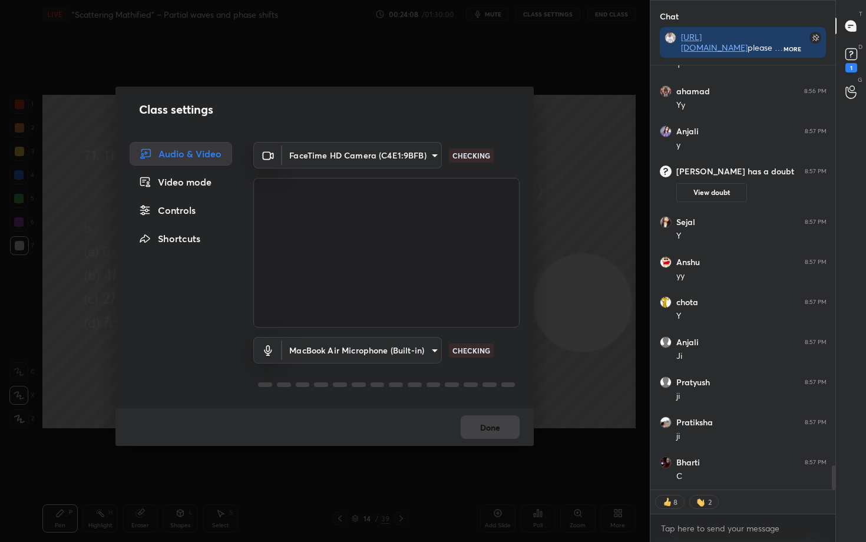
type textarea "x"
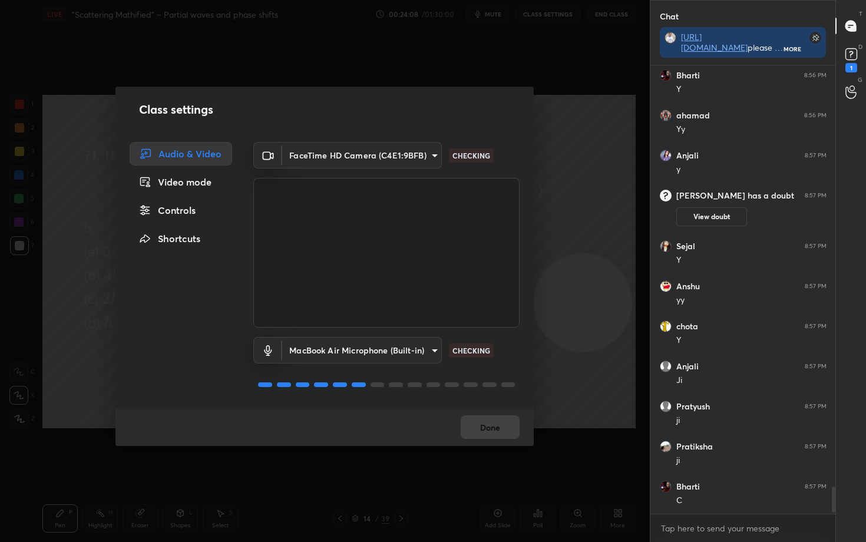
scroll to position [7043, 0]
click at [176, 213] on div "Controls" at bounding box center [181, 211] width 103 height 24
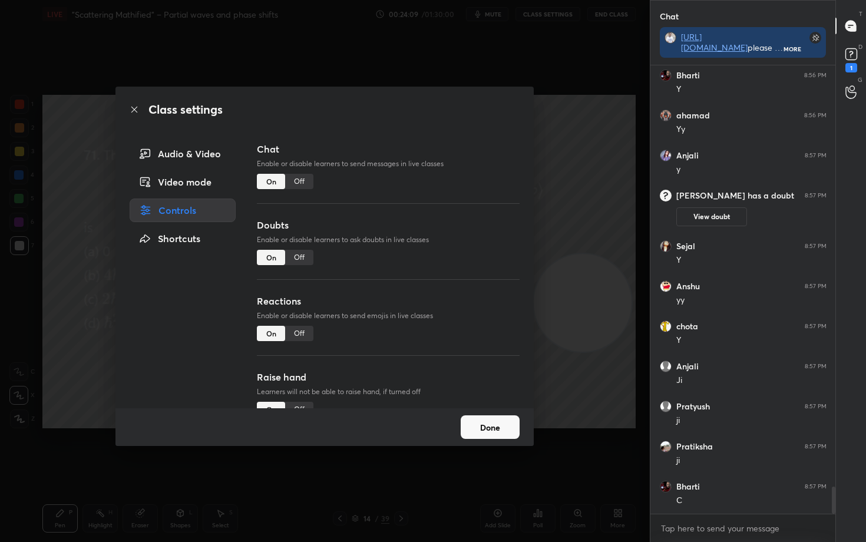
click at [300, 328] on div "Off" at bounding box center [299, 333] width 28 height 15
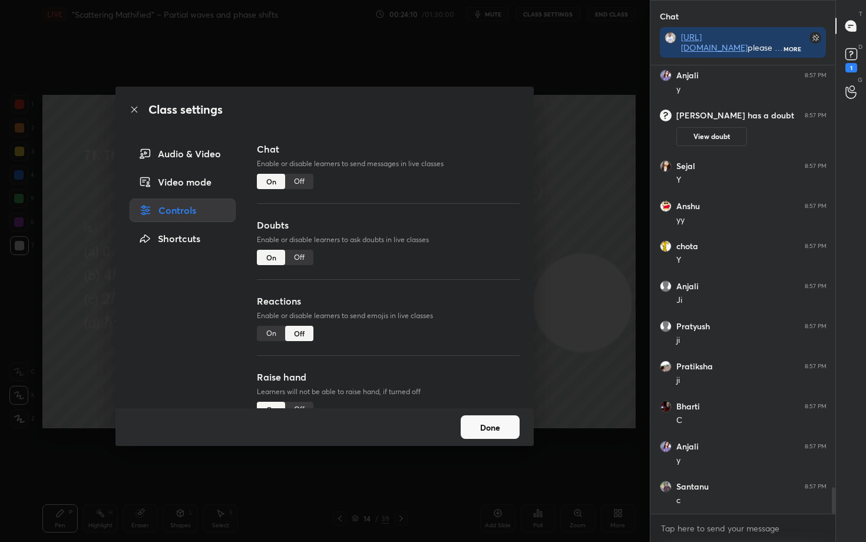
click at [503, 421] on button "Done" at bounding box center [490, 427] width 59 height 24
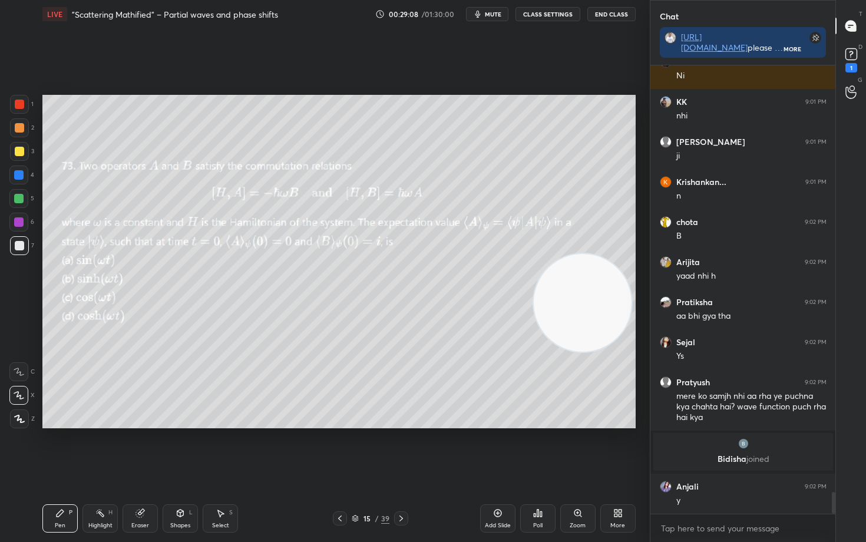
scroll to position [8774, 0]
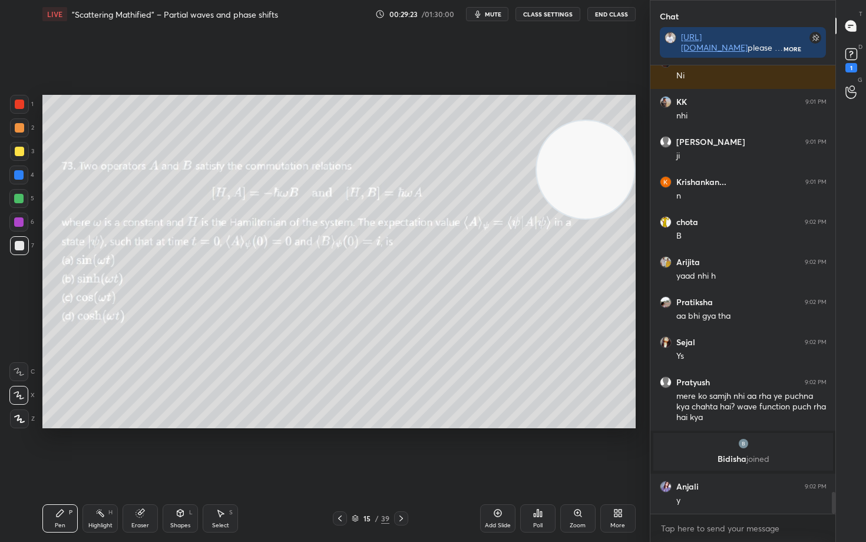
drag, startPoint x: 600, startPoint y: 245, endPoint x: 605, endPoint y: 140, distance: 105.0
click at [611, 154] on video at bounding box center [586, 170] width 98 height 98
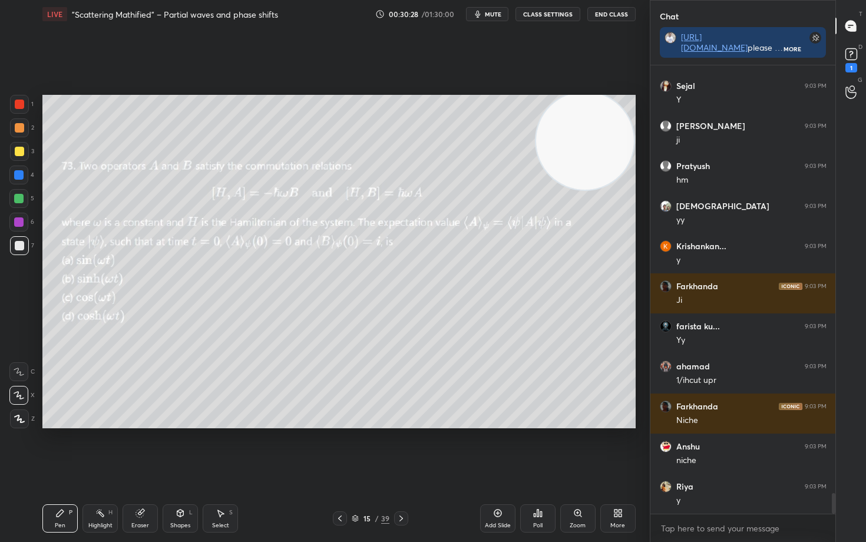
scroll to position [9335, 0]
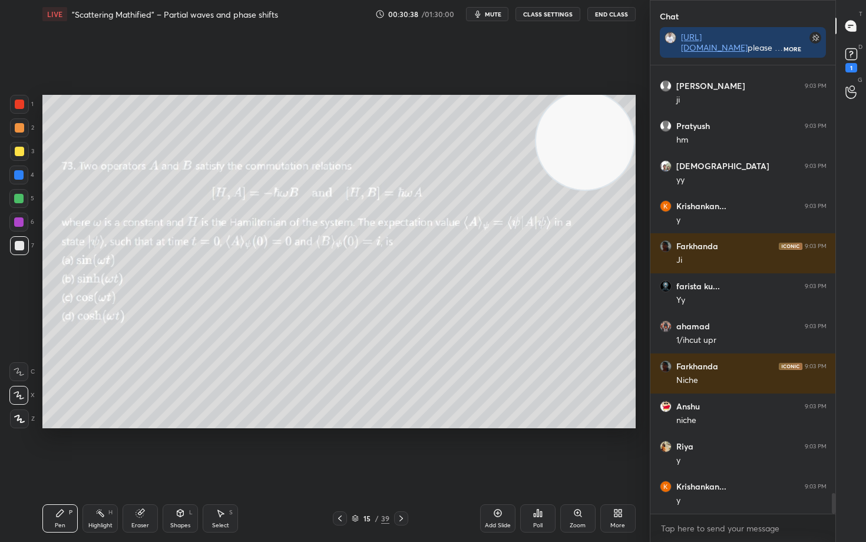
drag, startPoint x: 141, startPoint y: 511, endPoint x: 184, endPoint y: 474, distance: 56.8
click at [143, 449] on g at bounding box center [140, 513] width 9 height 9
click at [68, 449] on div "Pen P" at bounding box center [59, 518] width 35 height 28
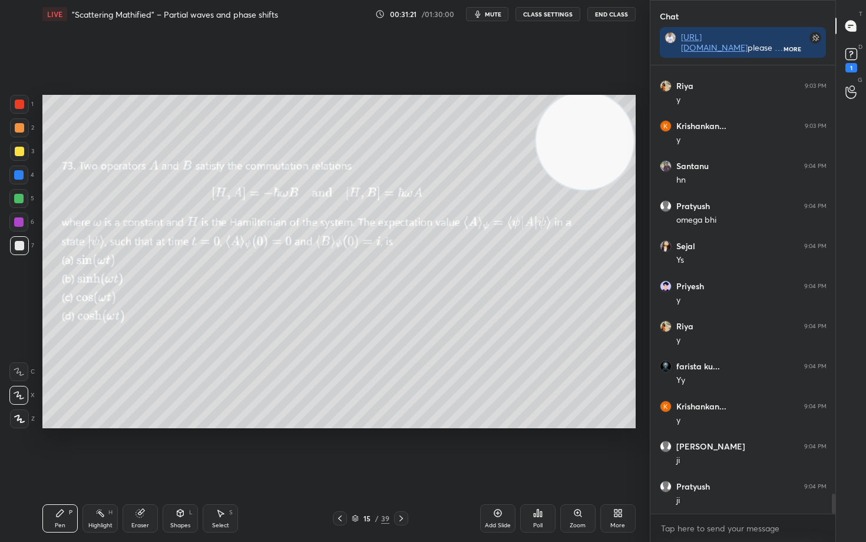
scroll to position [9736, 0]
click at [500, 449] on icon at bounding box center [497, 512] width 9 height 9
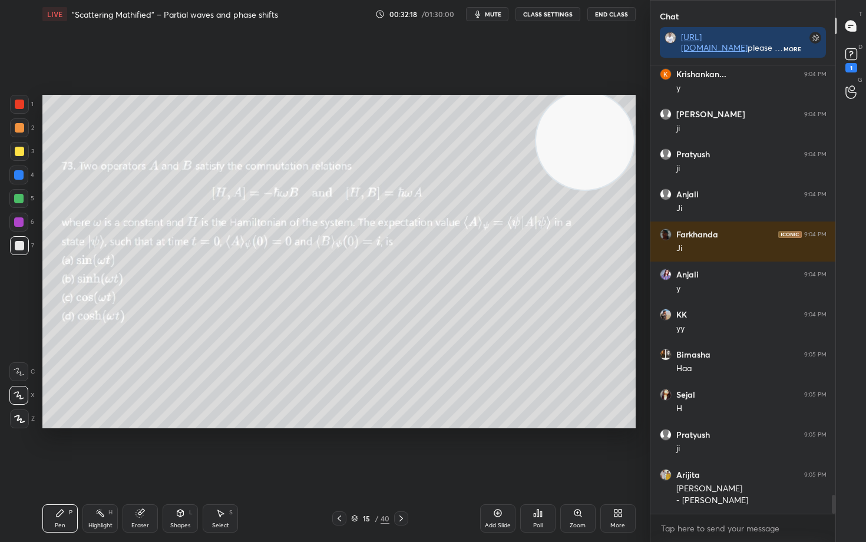
scroll to position [10068, 0]
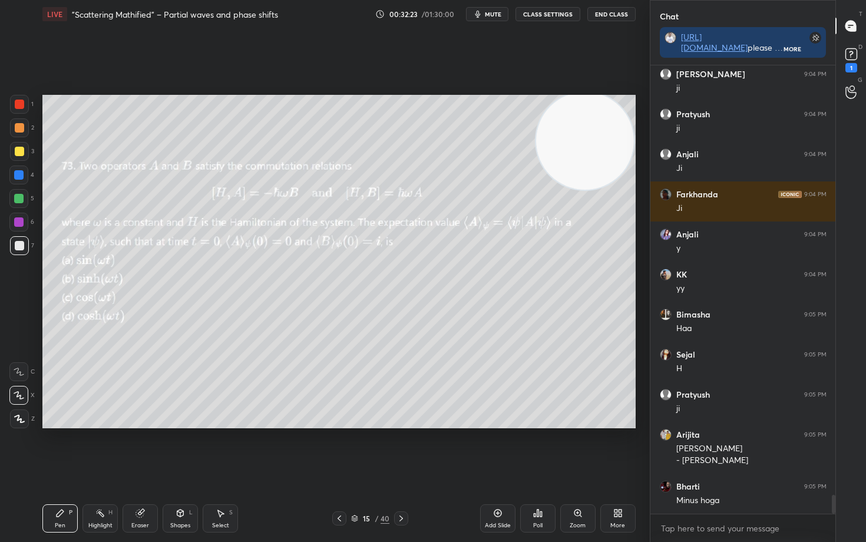
click at [141, 449] on div "Eraser" at bounding box center [140, 518] width 35 height 28
click at [58, 449] on icon at bounding box center [60, 513] width 7 height 7
click at [141, 449] on div "Eraser" at bounding box center [140, 518] width 35 height 28
drag, startPoint x: 60, startPoint y: 515, endPoint x: 108, endPoint y: 448, distance: 83.2
click at [60, 449] on icon at bounding box center [59, 512] width 9 height 9
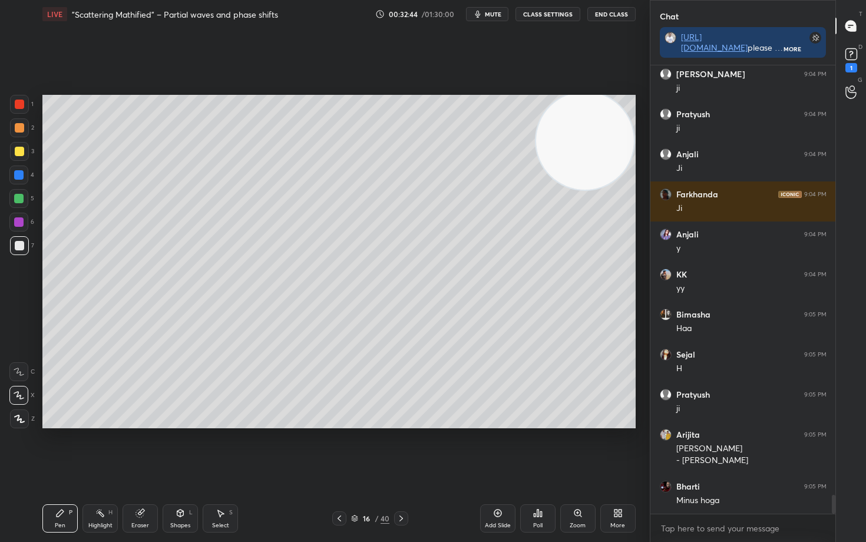
scroll to position [10108, 0]
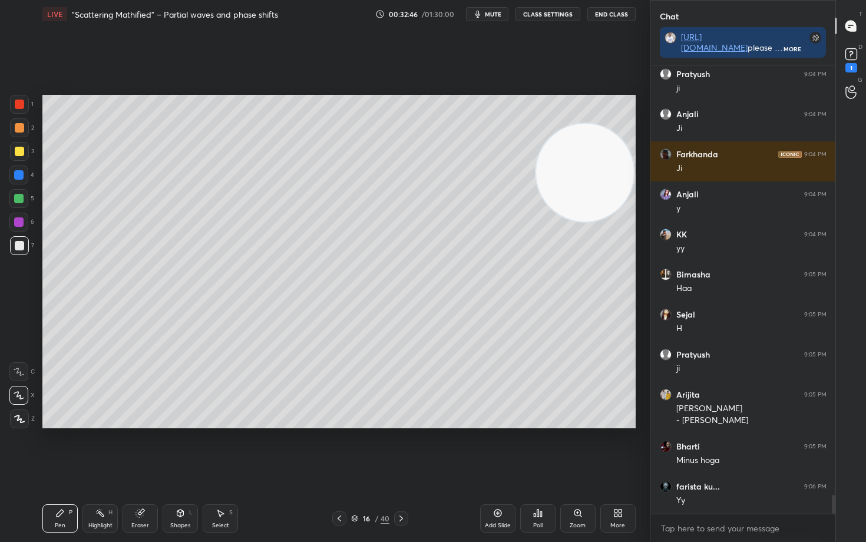
drag, startPoint x: 590, startPoint y: 151, endPoint x: 560, endPoint y: 246, distance: 99.5
click at [582, 222] on video at bounding box center [585, 173] width 98 height 98
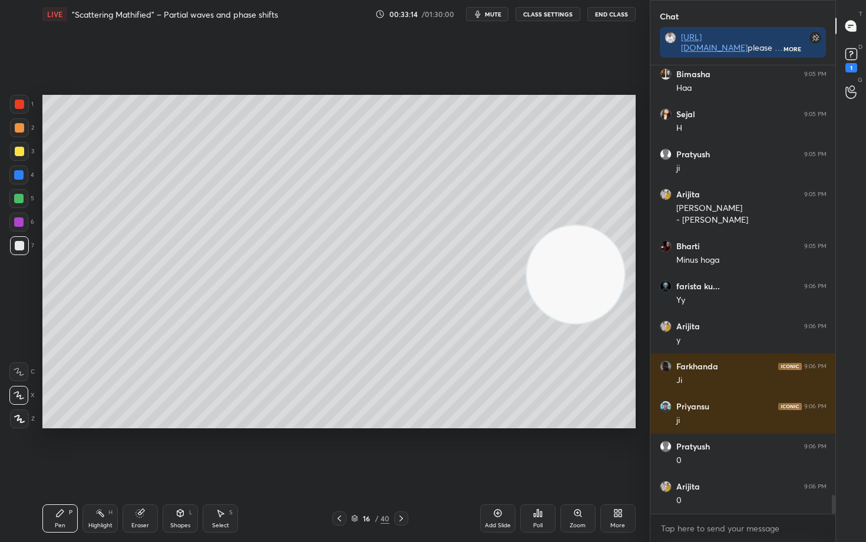
scroll to position [10349, 0]
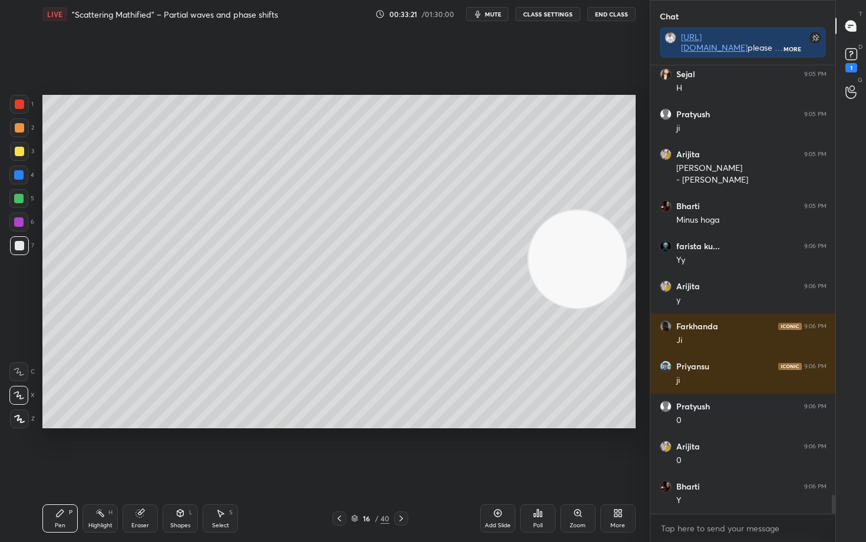
drag, startPoint x: 577, startPoint y: 278, endPoint x: 589, endPoint y: 153, distance: 126.1
click at [606, 210] on video at bounding box center [577, 259] width 98 height 98
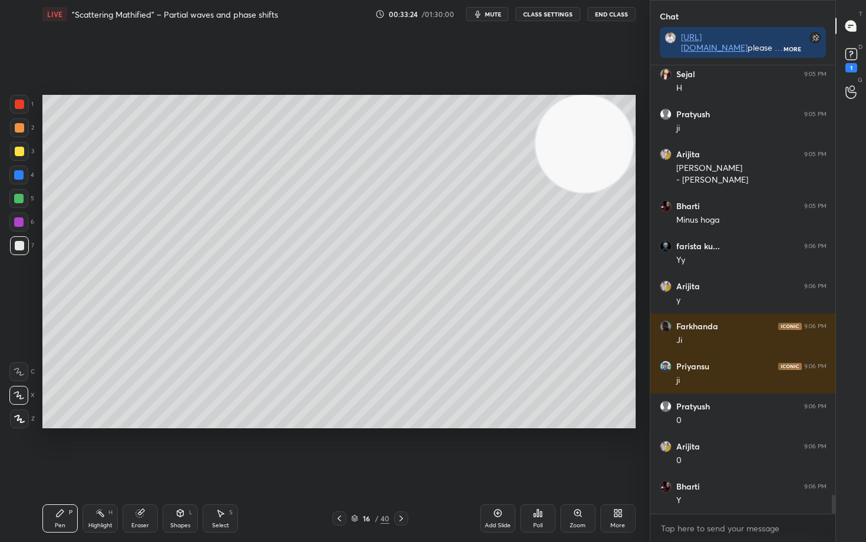
scroll to position [10389, 0]
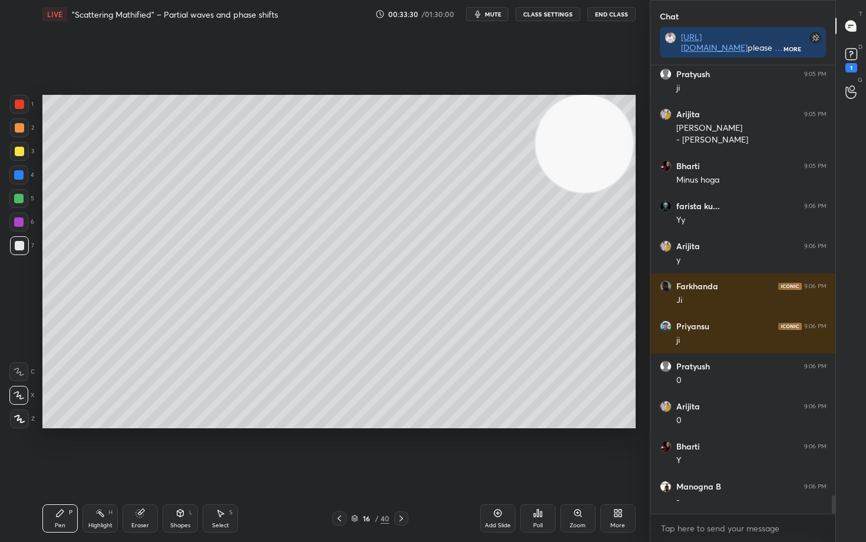
drag, startPoint x: 145, startPoint y: 517, endPoint x: 233, endPoint y: 452, distance: 109.9
click at [146, 449] on div "Eraser" at bounding box center [140, 518] width 35 height 28
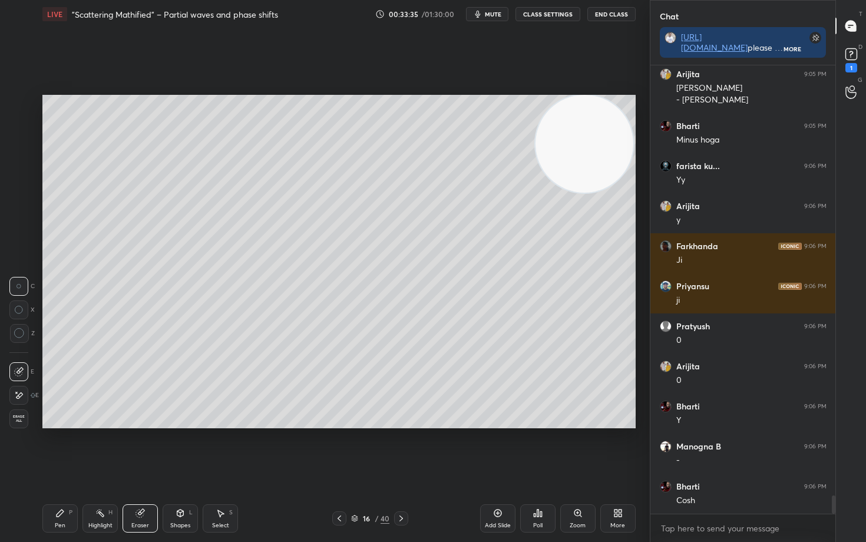
scroll to position [10469, 0]
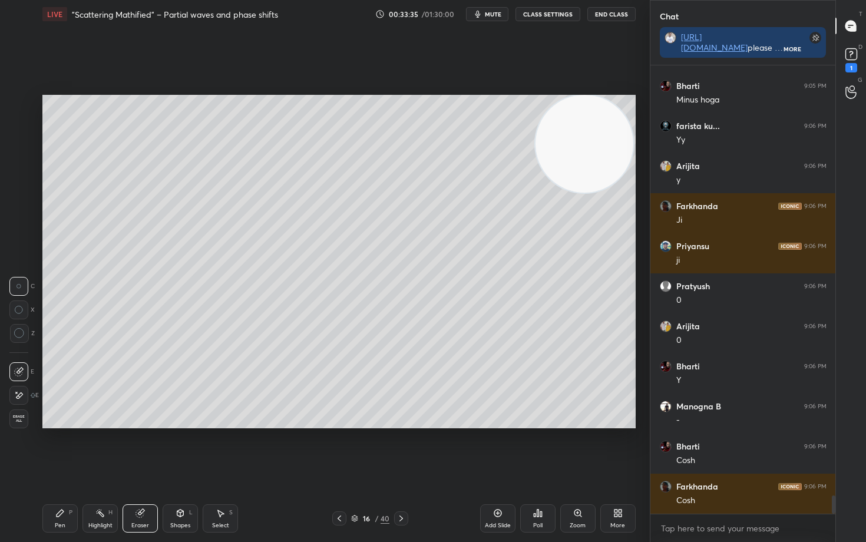
click at [51, 449] on div "Pen P" at bounding box center [59, 518] width 35 height 28
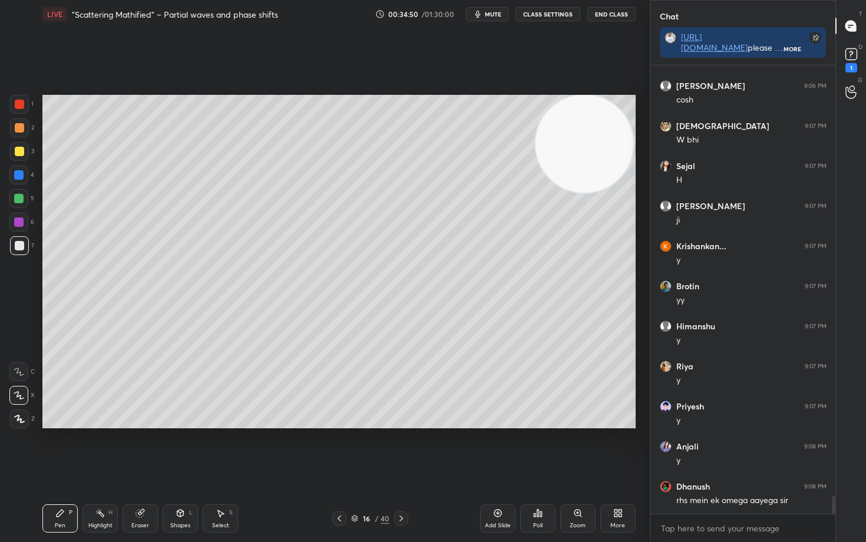
scroll to position [11080, 0]
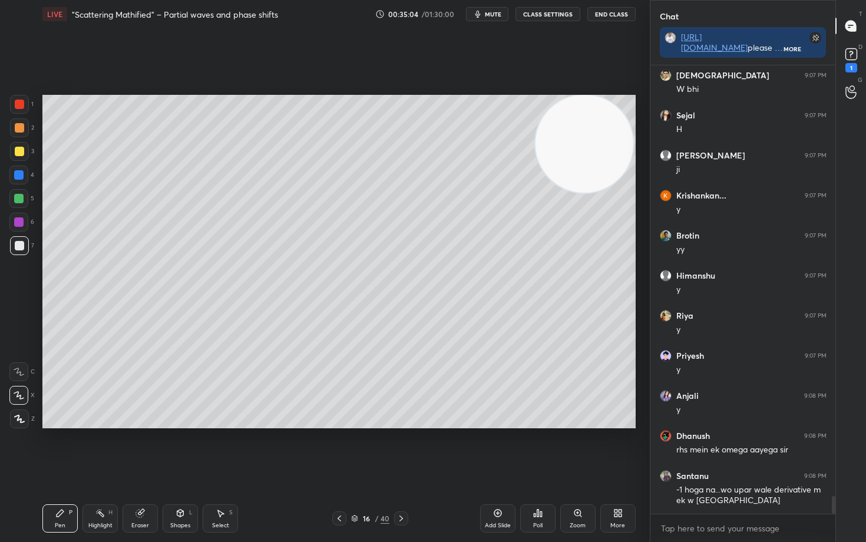
drag, startPoint x: 138, startPoint y: 521, endPoint x: 137, endPoint y: 513, distance: 7.9
click at [137, 449] on div "Eraser" at bounding box center [140, 518] width 35 height 28
click at [54, 449] on div "Pen P" at bounding box center [59, 518] width 35 height 28
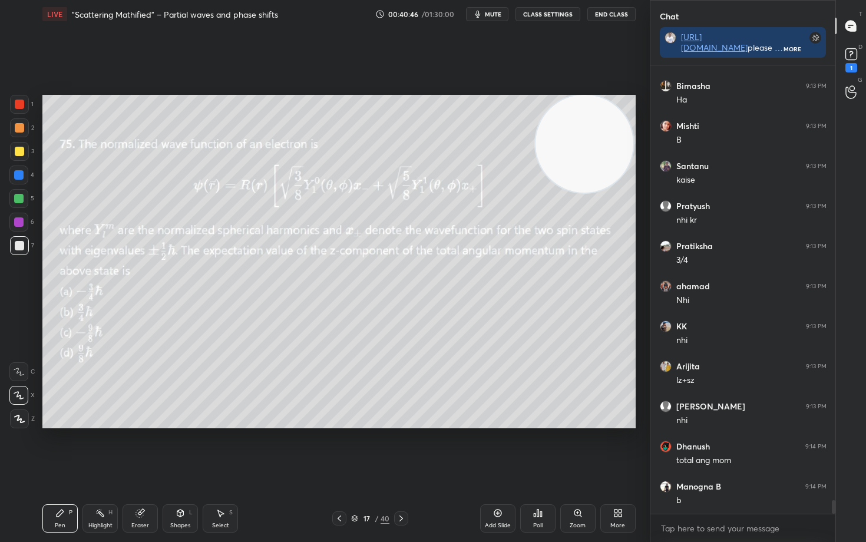
scroll to position [14216, 0]
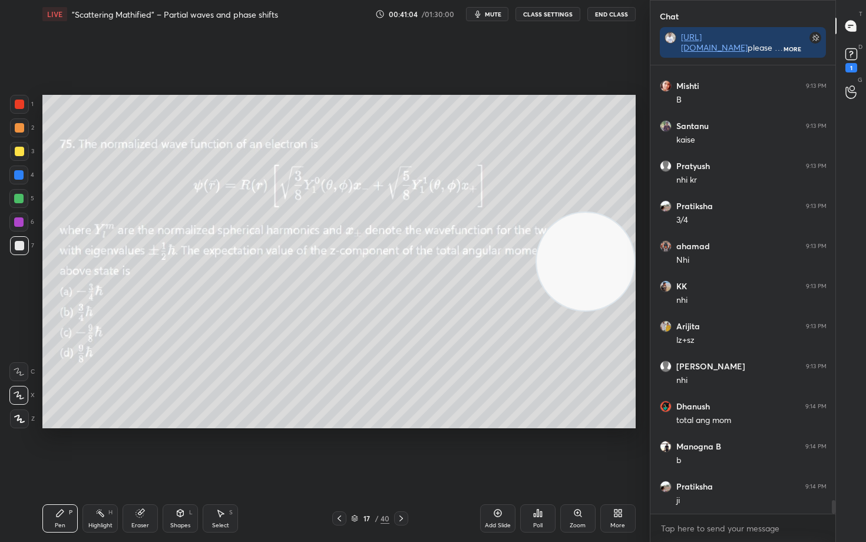
drag, startPoint x: 581, startPoint y: 220, endPoint x: 584, endPoint y: 314, distance: 94.3
click at [587, 310] on video at bounding box center [586, 262] width 98 height 98
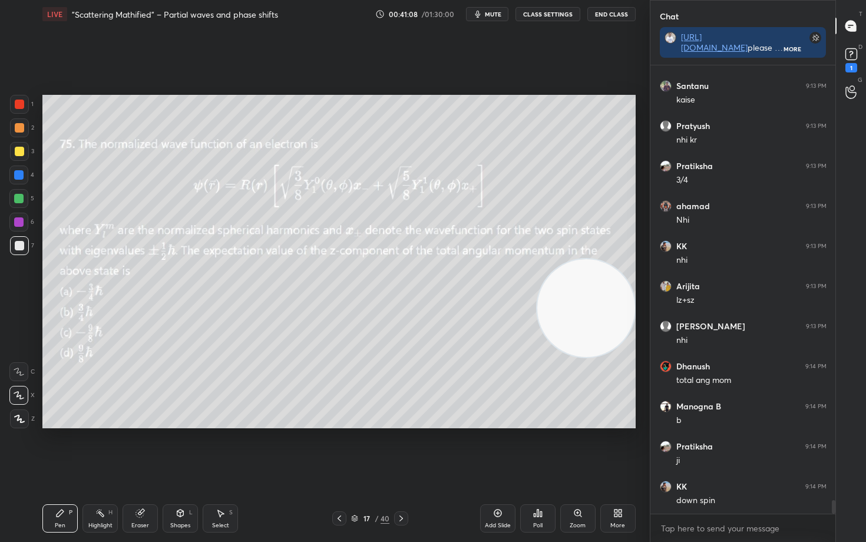
scroll to position [14296, 0]
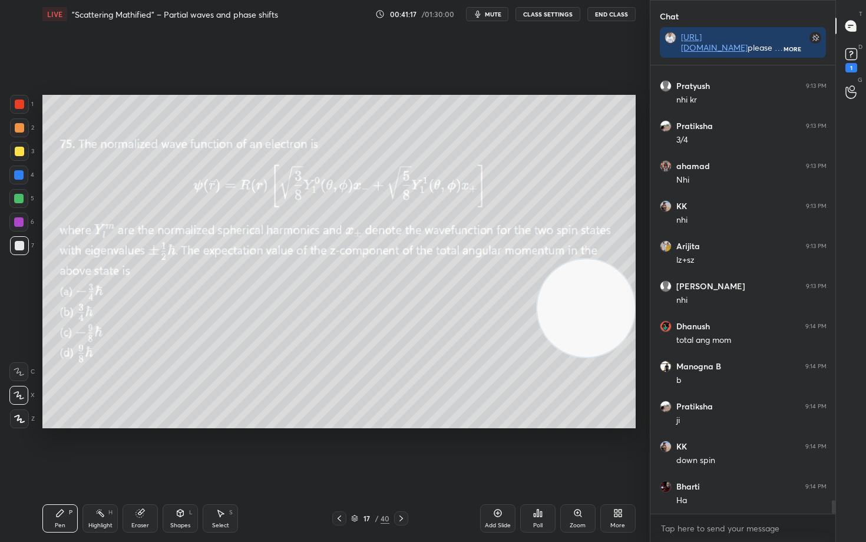
drag, startPoint x: 600, startPoint y: 332, endPoint x: 627, endPoint y: 133, distance: 201.6
click at [632, 259] on video at bounding box center [586, 308] width 98 height 98
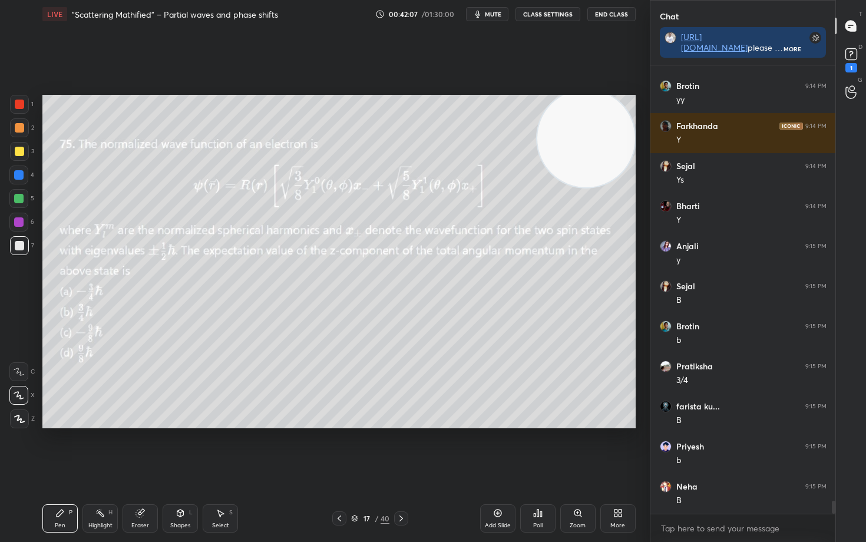
scroll to position [14816, 0]
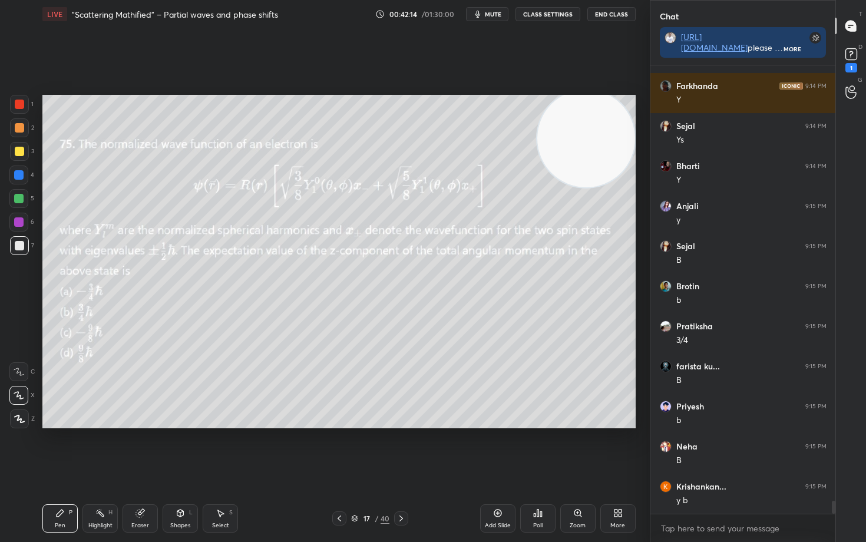
drag, startPoint x: 144, startPoint y: 520, endPoint x: 143, endPoint y: 513, distance: 6.6
click at [143, 449] on div "Eraser" at bounding box center [140, 518] width 35 height 28
click at [24, 416] on span "Erase all" at bounding box center [19, 419] width 18 height 8
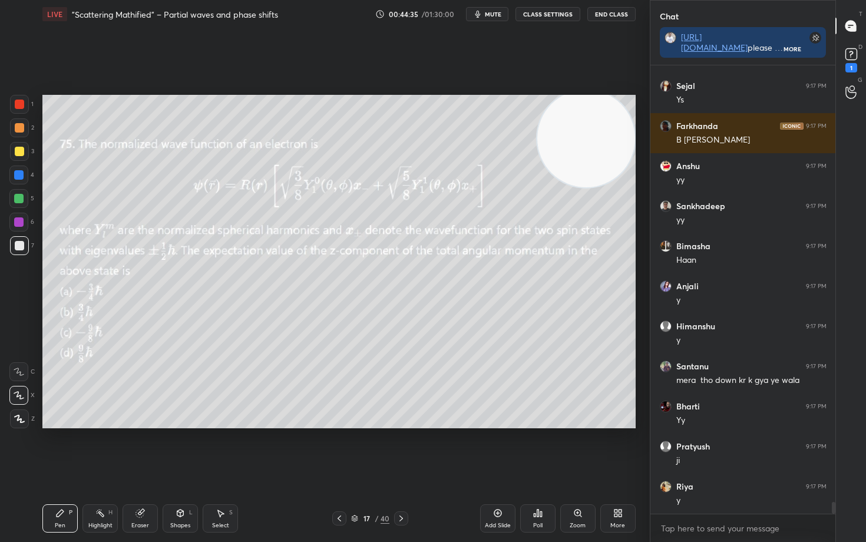
scroll to position [16860, 0]
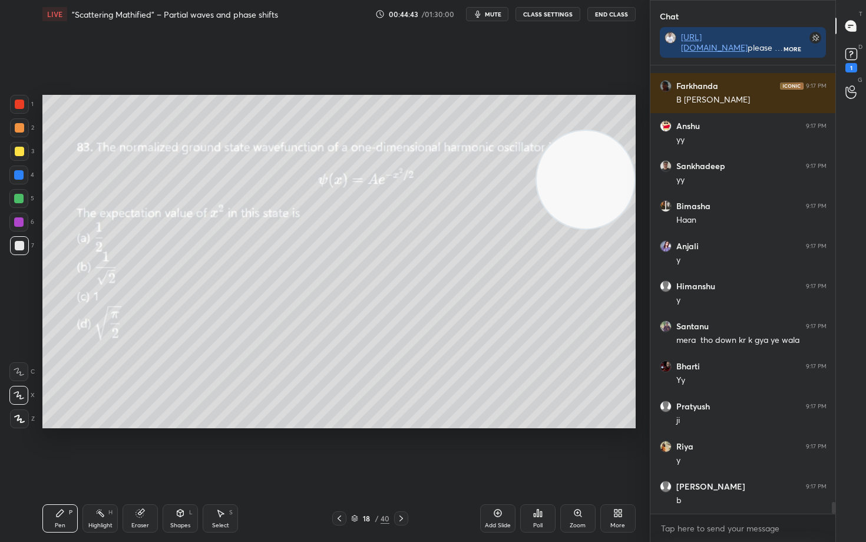
drag, startPoint x: 595, startPoint y: 148, endPoint x: 622, endPoint y: 349, distance: 202.0
click at [621, 229] on video at bounding box center [586, 180] width 98 height 98
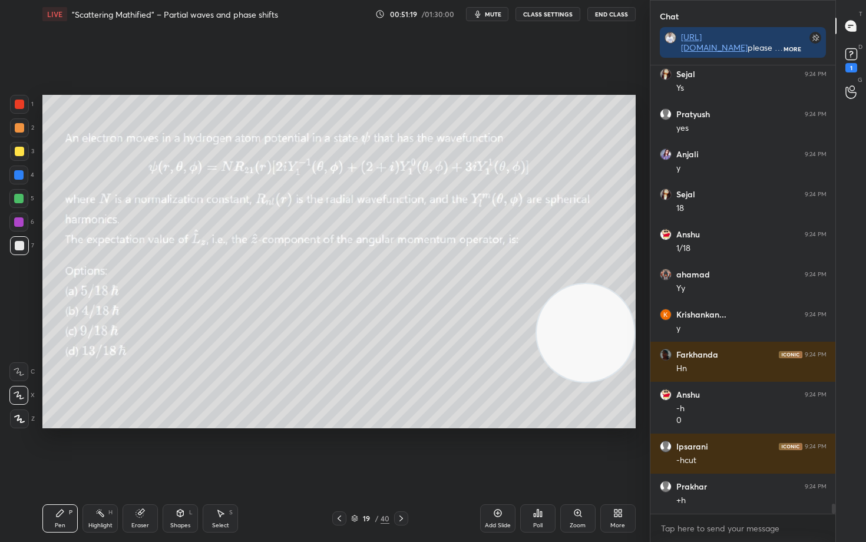
scroll to position [19836, 0]
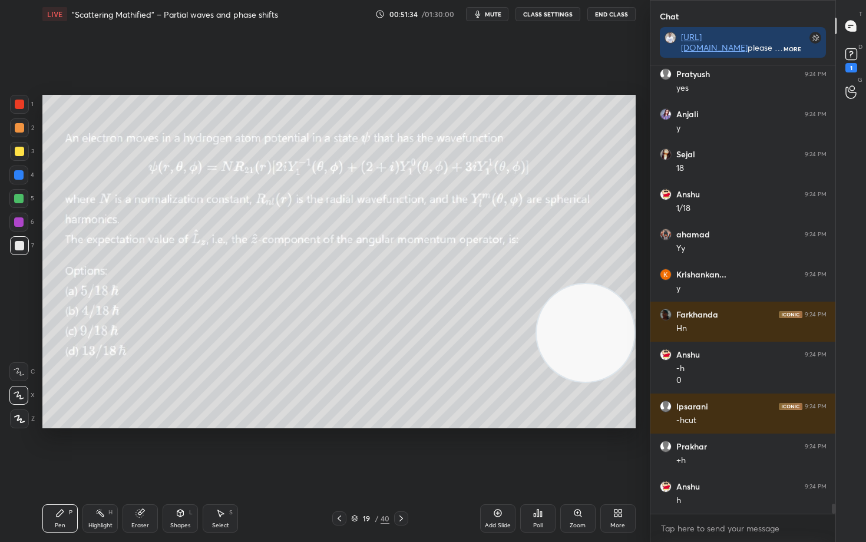
drag, startPoint x: 593, startPoint y: 349, endPoint x: 628, endPoint y: 161, distance: 190.5
click at [629, 284] on video at bounding box center [586, 333] width 98 height 98
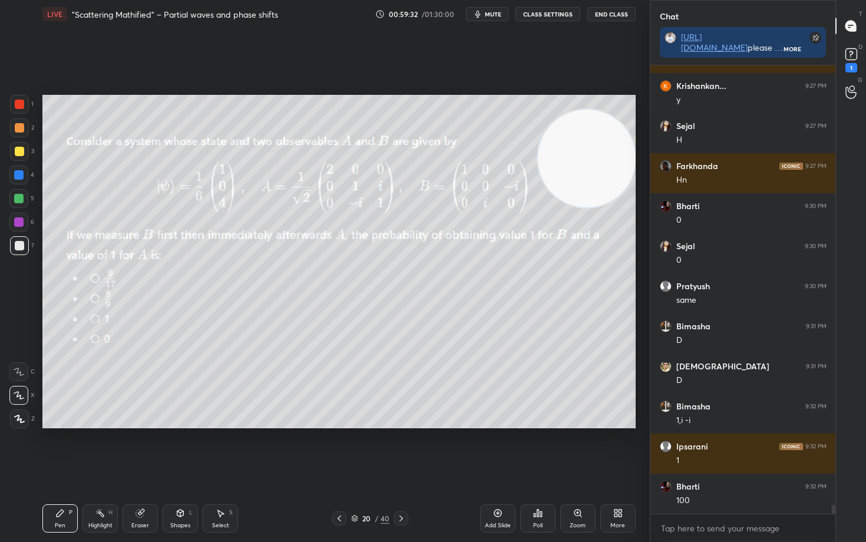
scroll to position [21574, 0]
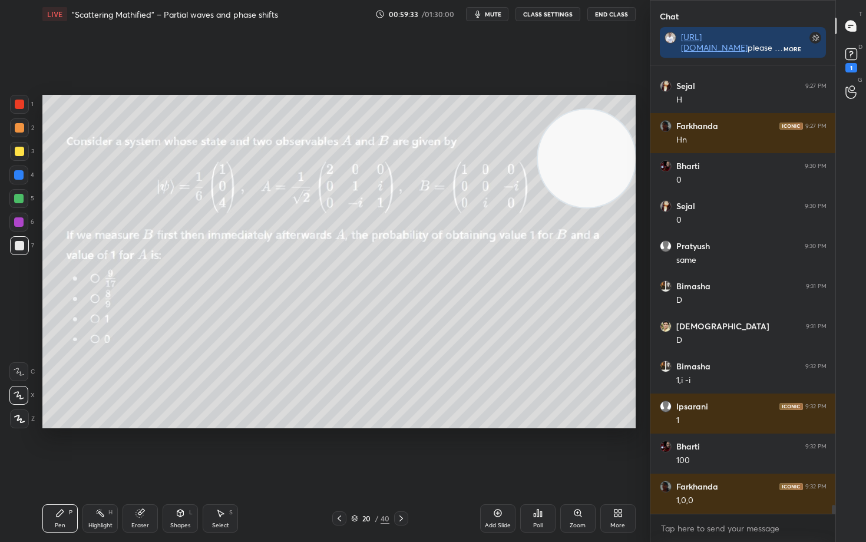
drag, startPoint x: 141, startPoint y: 521, endPoint x: 133, endPoint y: 509, distance: 14.7
click at [140, 449] on div "Eraser" at bounding box center [140, 518] width 35 height 28
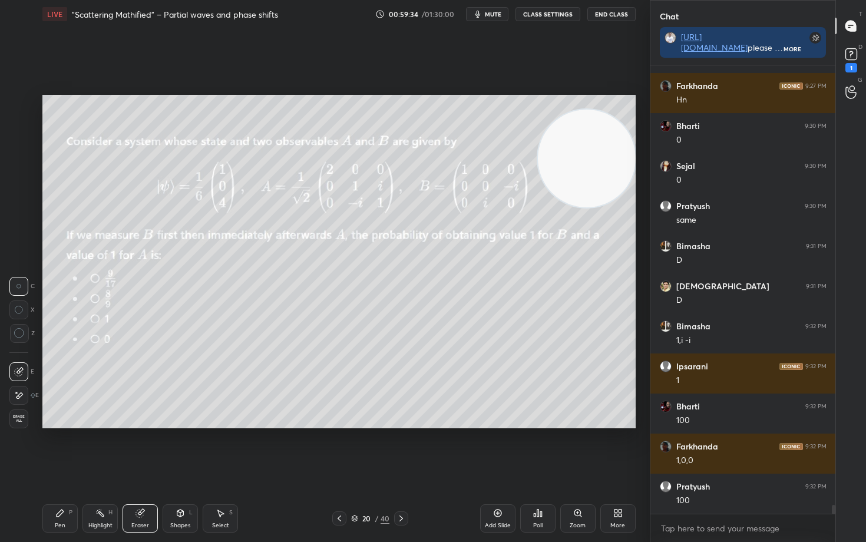
drag, startPoint x: 22, startPoint y: 420, endPoint x: 41, endPoint y: 410, distance: 21.3
click at [21, 420] on span "Erase all" at bounding box center [19, 419] width 18 height 8
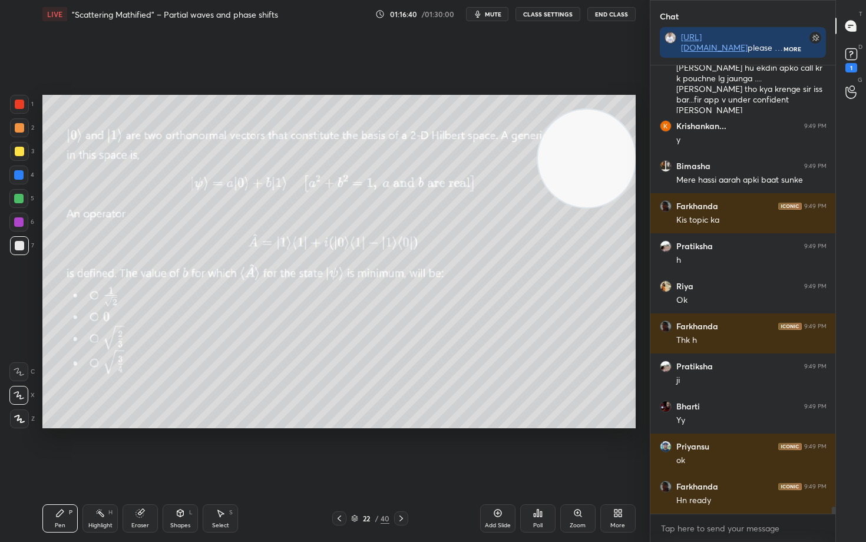
scroll to position [28483, 0]
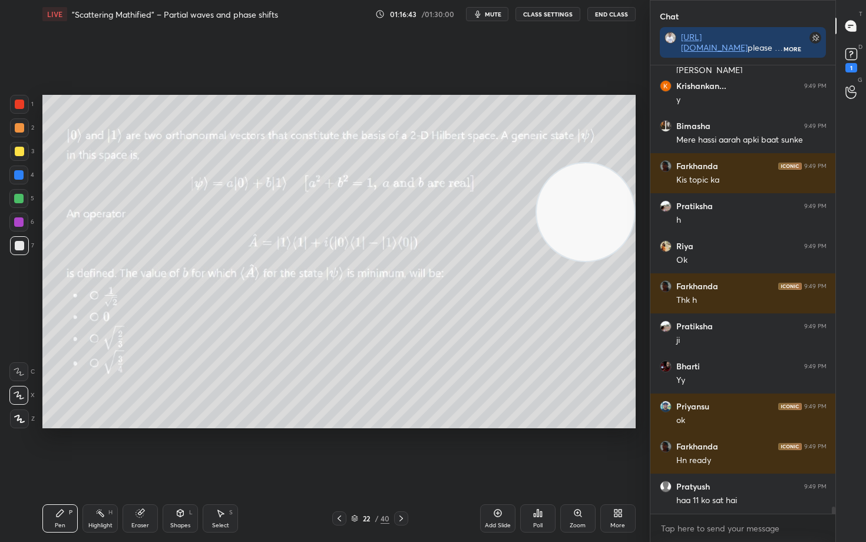
drag, startPoint x: 574, startPoint y: 161, endPoint x: 579, endPoint y: 233, distance: 72.0
click at [578, 233] on video at bounding box center [586, 212] width 98 height 98
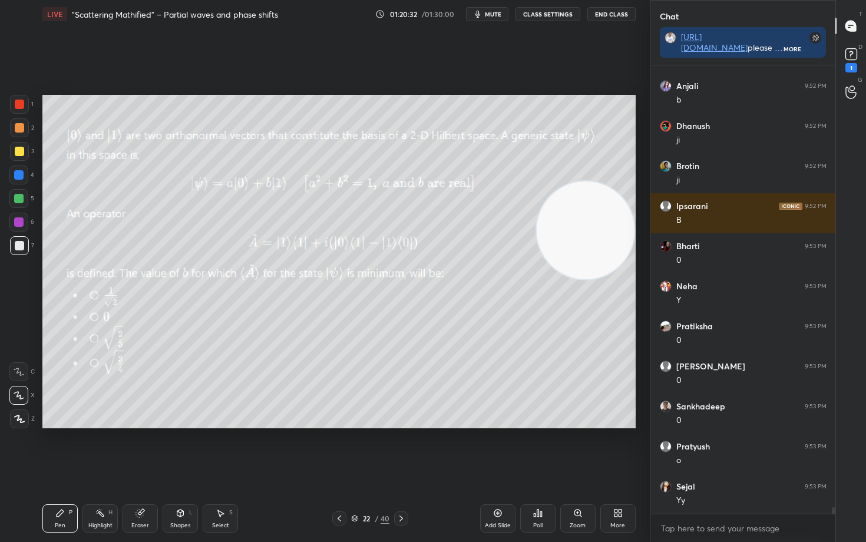
scroll to position [29444, 0]
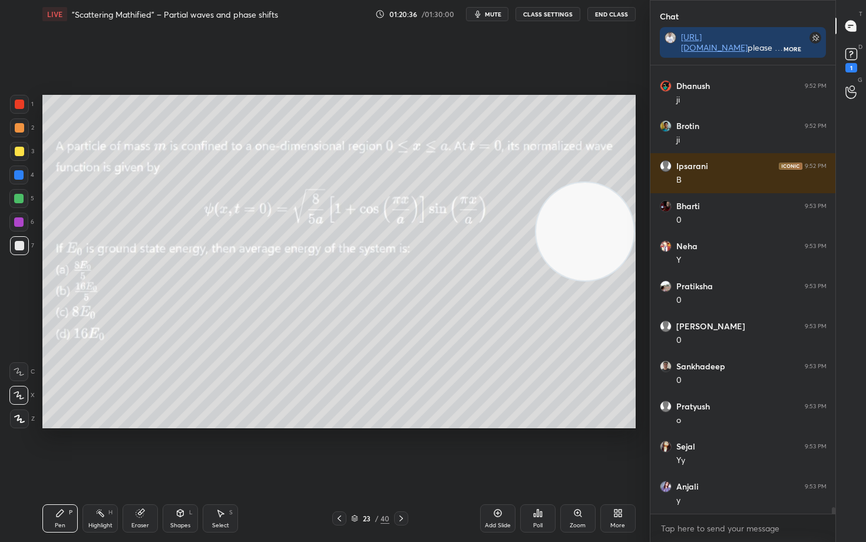
drag, startPoint x: 588, startPoint y: 246, endPoint x: 603, endPoint y: 220, distance: 30.3
click at [603, 220] on video at bounding box center [585, 232] width 98 height 98
drag, startPoint x: 576, startPoint y: 200, endPoint x: 571, endPoint y: 255, distance: 55.0
click at [583, 260] on video at bounding box center [586, 241] width 98 height 98
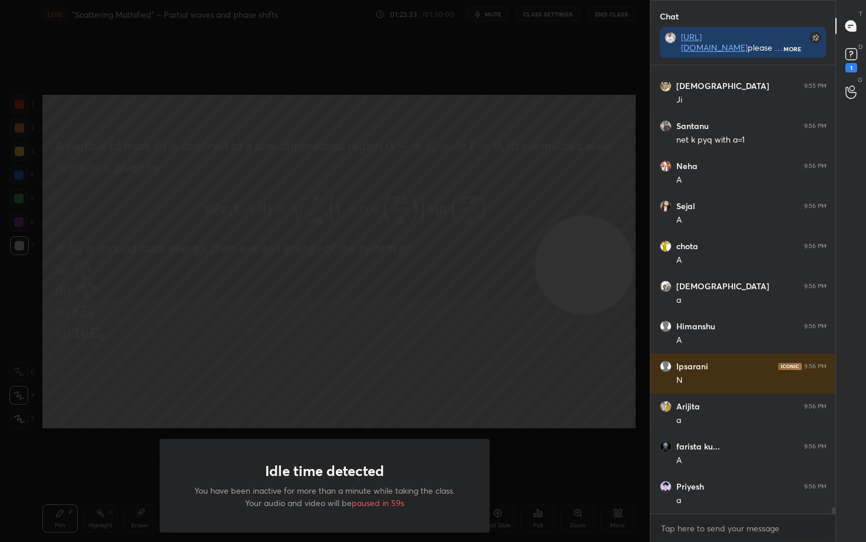
scroll to position [30366, 0]
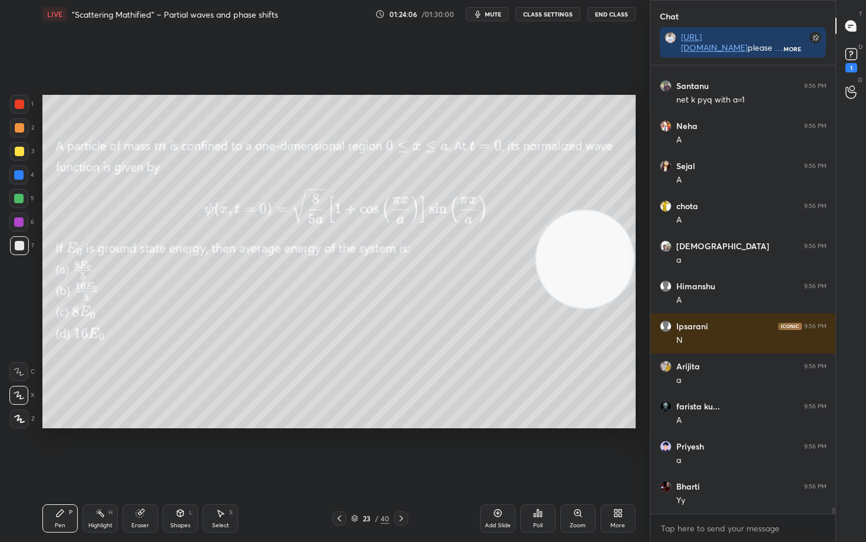
drag, startPoint x: 603, startPoint y: 282, endPoint x: 588, endPoint y: 180, distance: 103.0
click at [610, 210] on video at bounding box center [585, 259] width 98 height 98
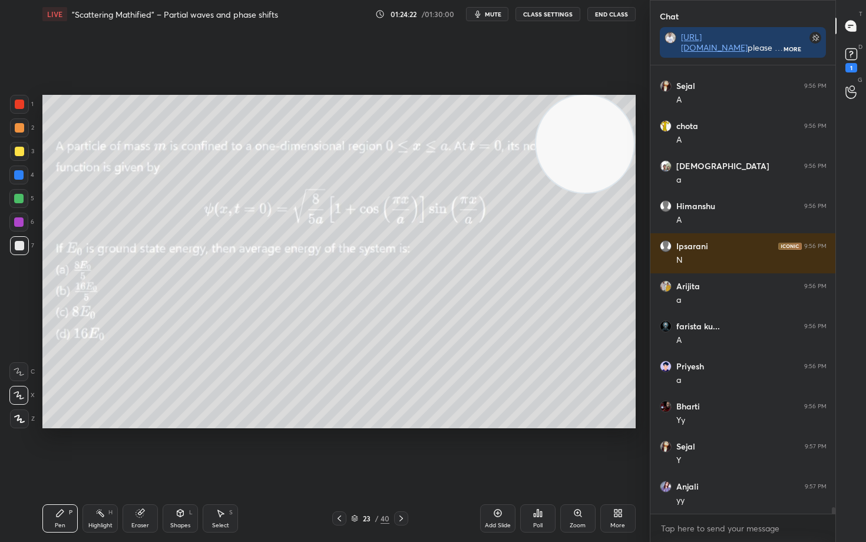
scroll to position [30486, 0]
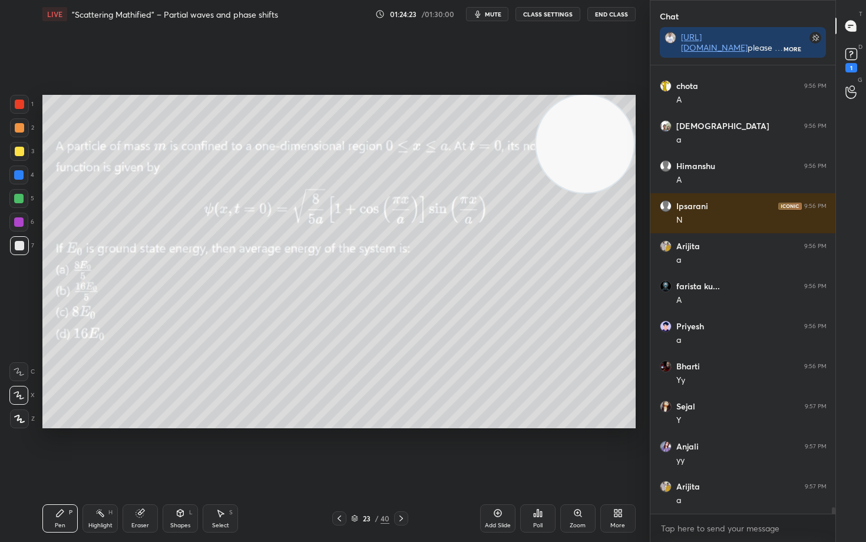
drag, startPoint x: 140, startPoint y: 518, endPoint x: 189, endPoint y: 438, distance: 94.7
click at [143, 449] on div "Eraser" at bounding box center [140, 518] width 35 height 28
click at [58, 449] on icon at bounding box center [60, 513] width 7 height 7
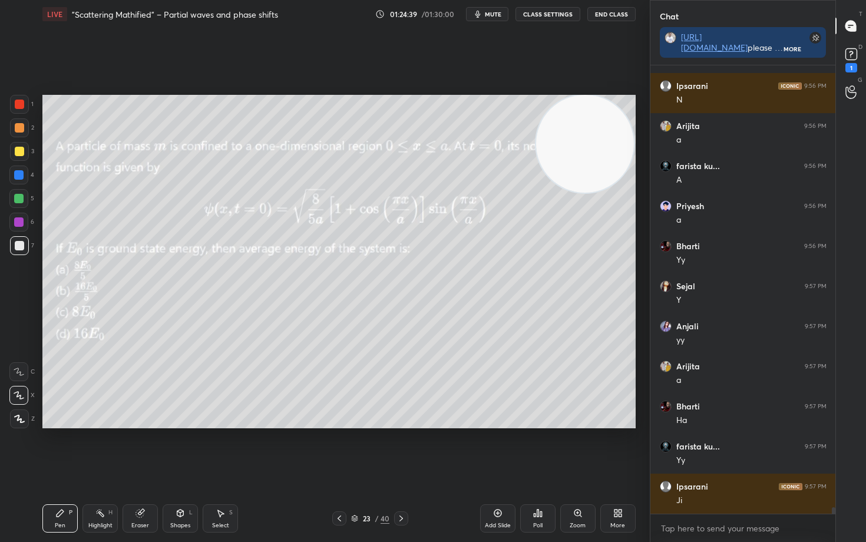
scroll to position [30646, 0]
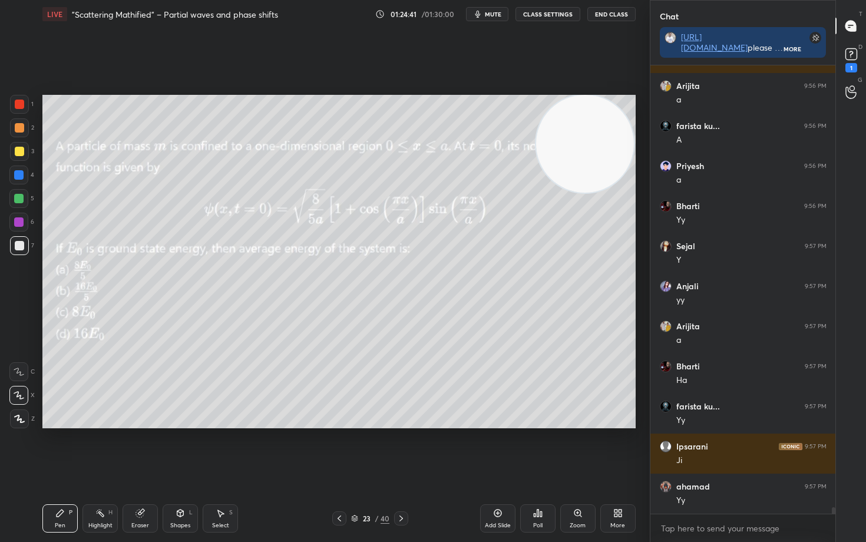
drag, startPoint x: 141, startPoint y: 518, endPoint x: 208, endPoint y: 451, distance: 94.6
click at [141, 449] on div "Eraser" at bounding box center [140, 518] width 35 height 28
drag, startPoint x: 60, startPoint y: 521, endPoint x: 147, endPoint y: 444, distance: 116.9
click at [60, 449] on div "Pen" at bounding box center [60, 526] width 11 height 6
drag, startPoint x: 142, startPoint y: 515, endPoint x: 186, endPoint y: 467, distance: 65.5
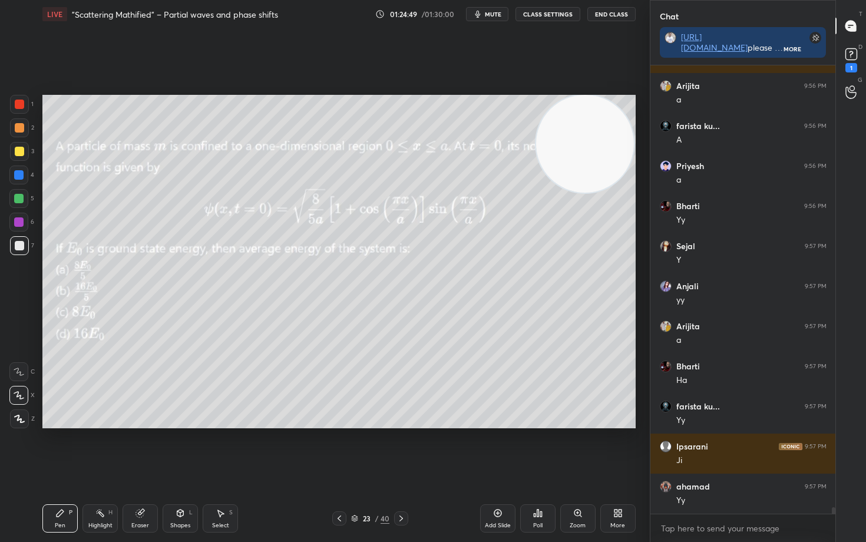
click at [143, 449] on icon at bounding box center [140, 514] width 8 height 8
click at [59, 449] on icon at bounding box center [60, 513] width 7 height 7
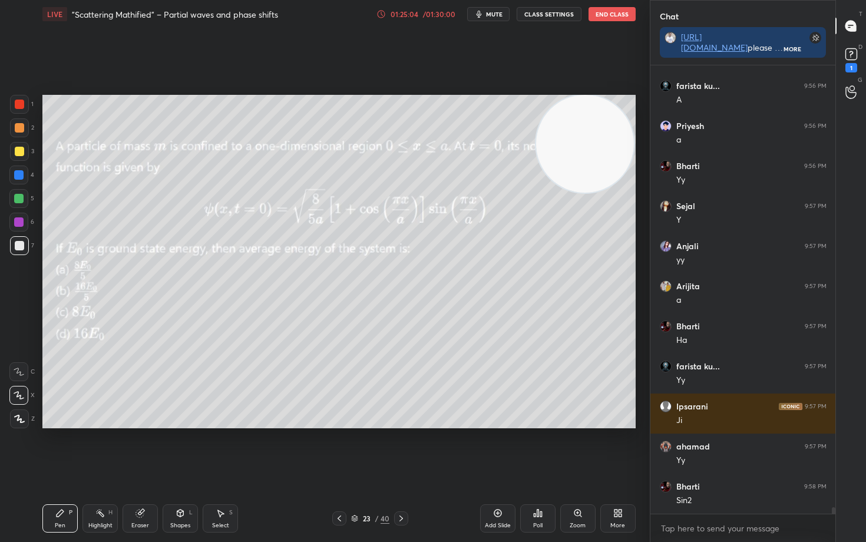
scroll to position [30726, 0]
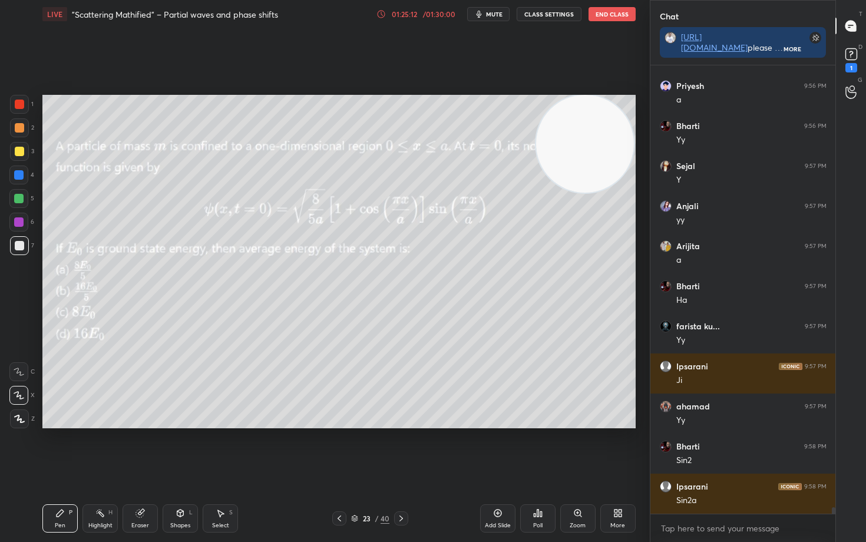
click at [143, 449] on icon at bounding box center [141, 512] width 6 height 6
drag, startPoint x: 55, startPoint y: 521, endPoint x: 84, endPoint y: 503, distance: 34.7
click at [54, 449] on div "Pen P" at bounding box center [59, 518] width 35 height 28
drag, startPoint x: 136, startPoint y: 522, endPoint x: 164, endPoint y: 491, distance: 41.3
click at [140, 449] on div "Eraser" at bounding box center [140, 518] width 35 height 28
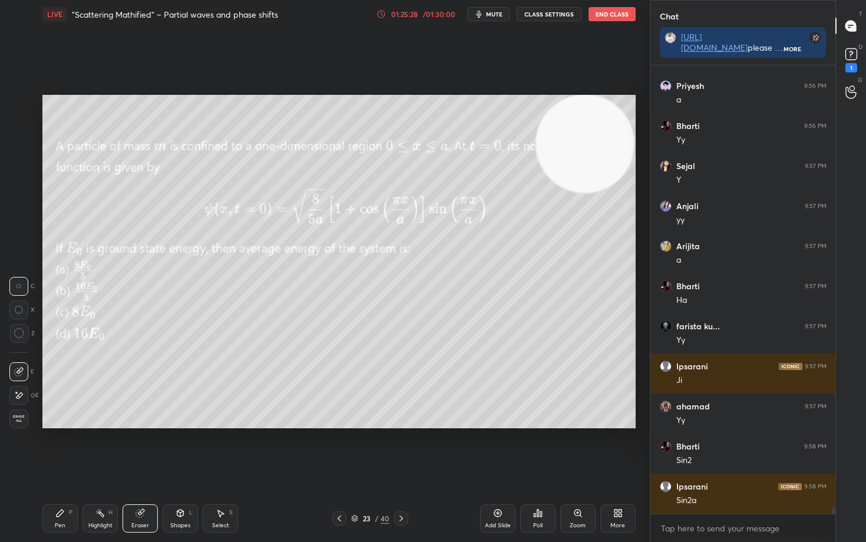
click at [64, 449] on icon at bounding box center [59, 512] width 9 height 9
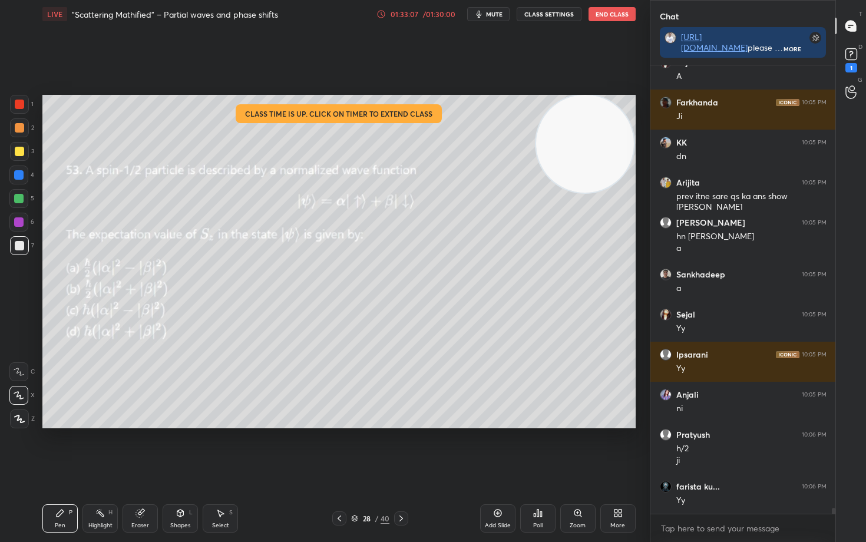
scroll to position [34366, 0]
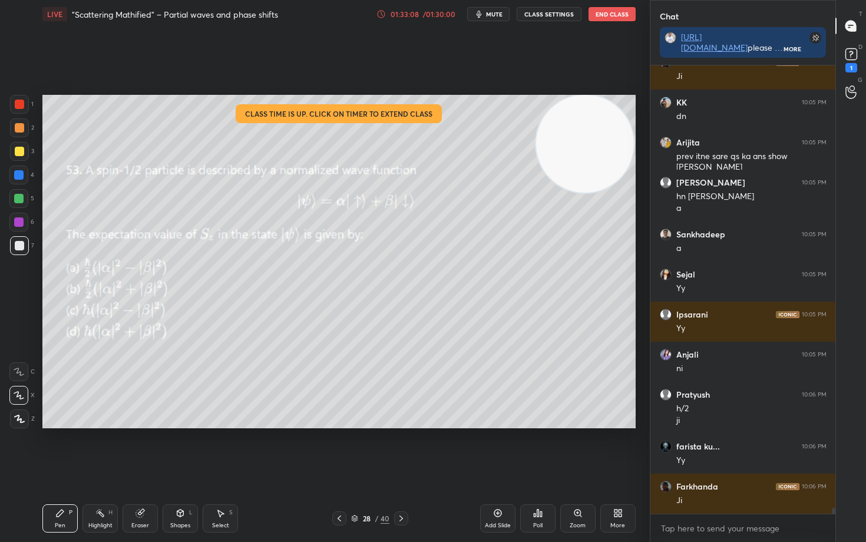
click at [384, 14] on icon at bounding box center [380, 13] width 9 height 9
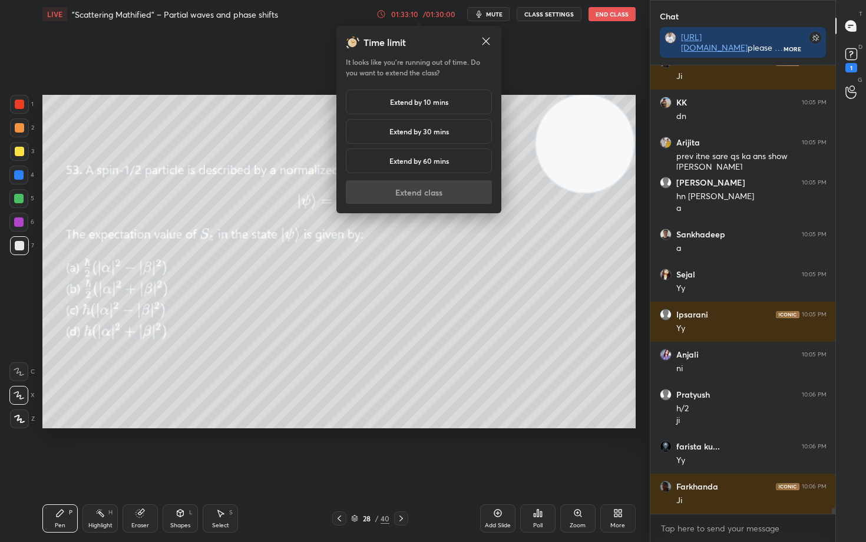
click at [385, 106] on div "Extend by 10 mins" at bounding box center [419, 102] width 146 height 25
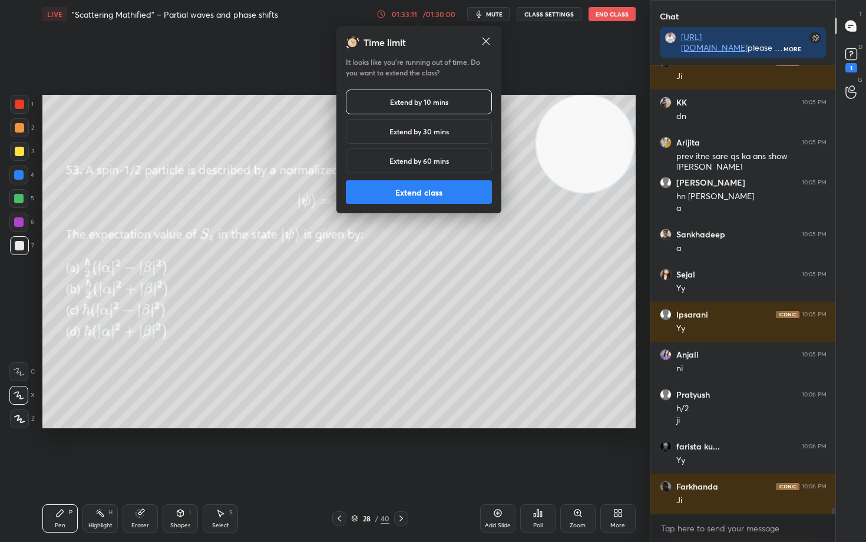
click at [421, 195] on button "Extend class" at bounding box center [419, 192] width 146 height 24
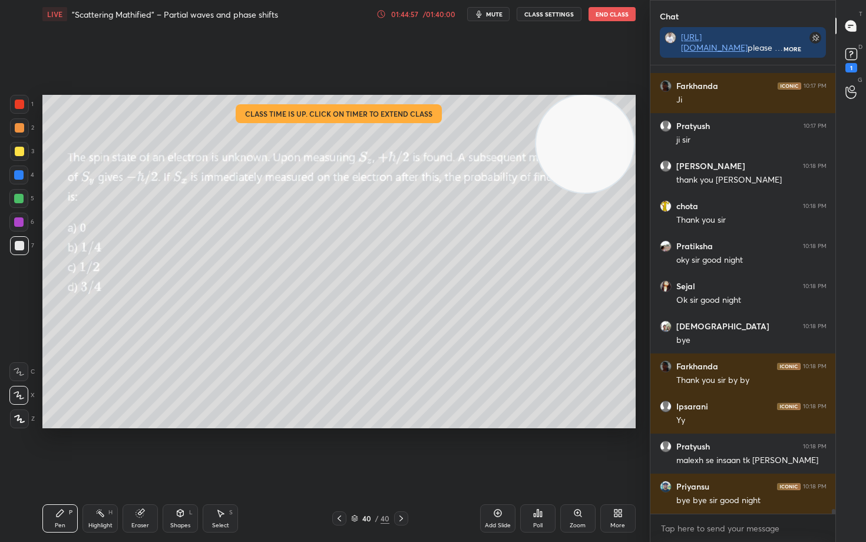
scroll to position [40027, 0]
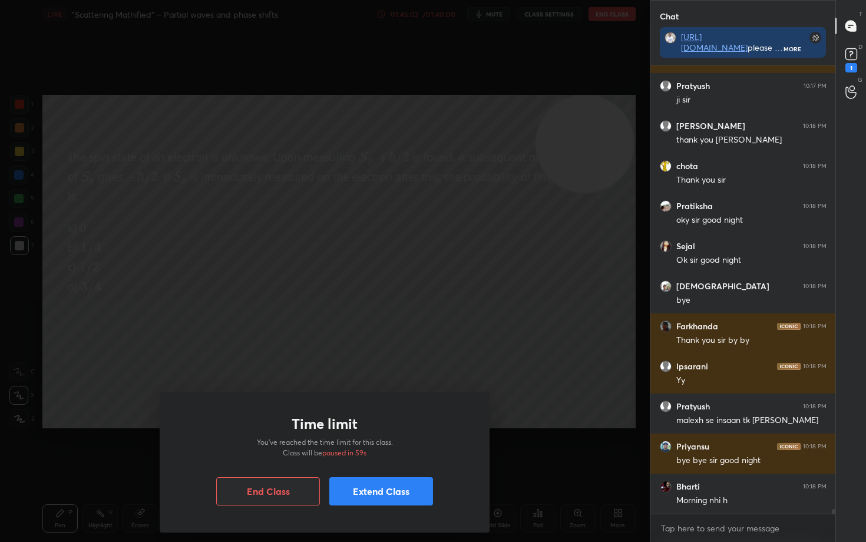
click at [363, 449] on button "Extend Class" at bounding box center [381, 491] width 104 height 28
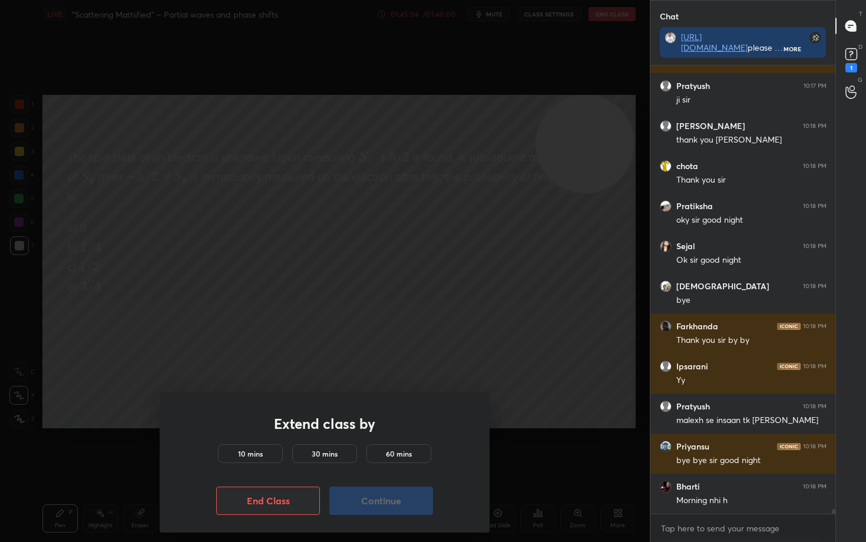
click at [277, 449] on button "End Class" at bounding box center [268, 501] width 104 height 28
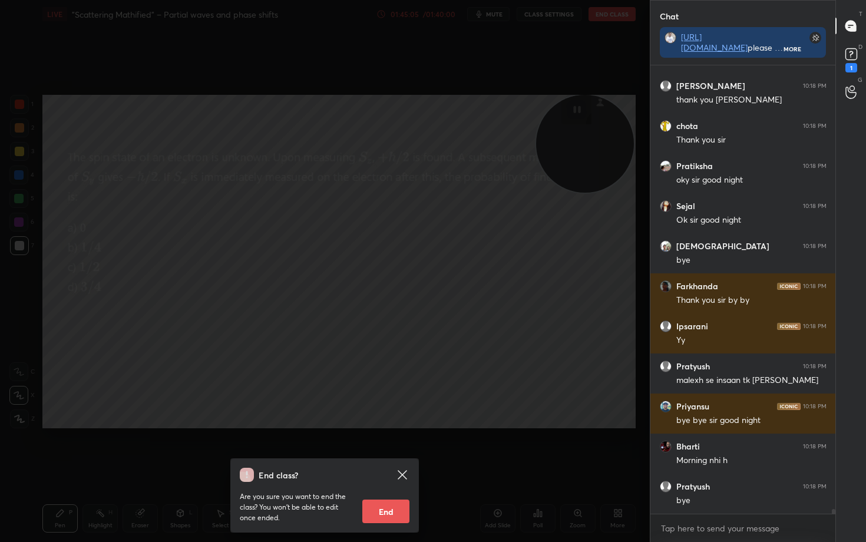
scroll to position [40108, 0]
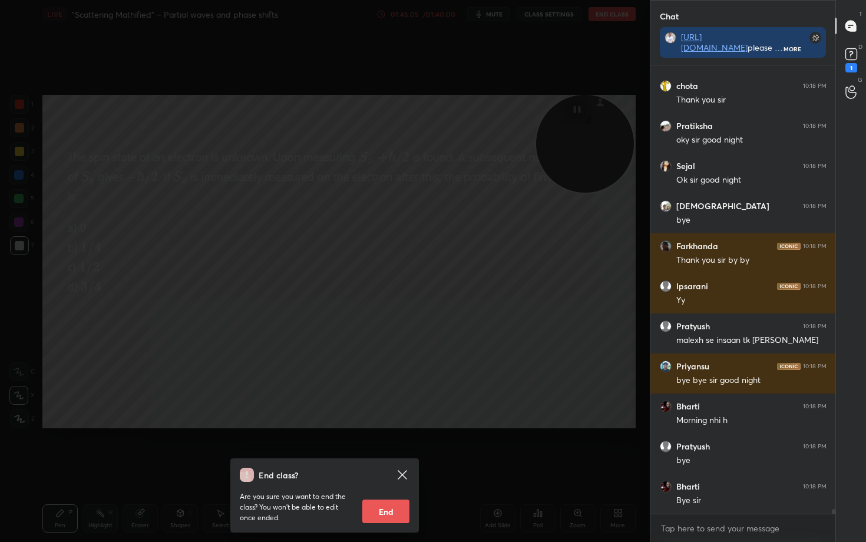
click at [376, 449] on button "End" at bounding box center [385, 512] width 47 height 24
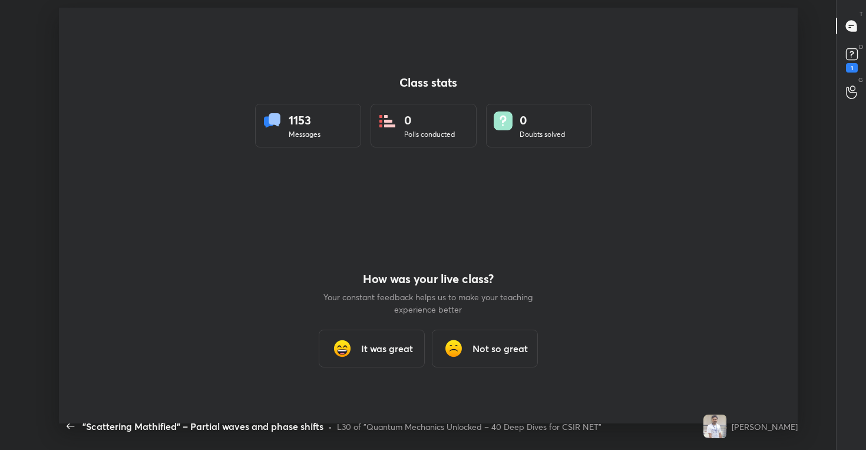
scroll to position [374, 856]
type textarea "x"
